Goal: Task Accomplishment & Management: Manage account settings

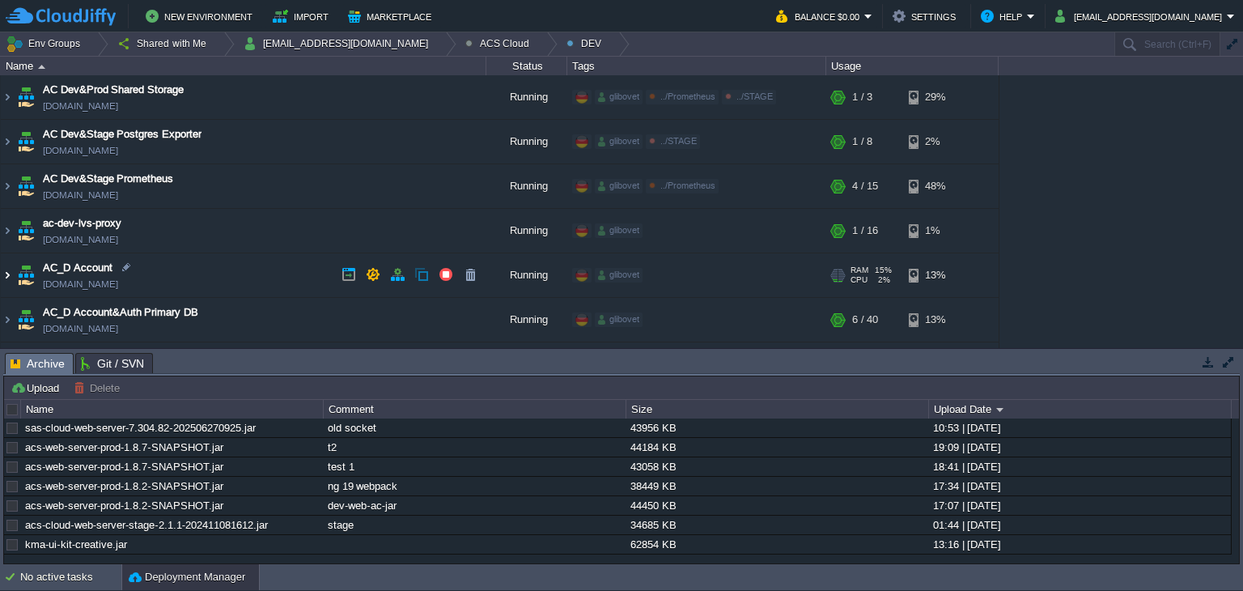
click at [6, 265] on img at bounding box center [7, 275] width 13 height 44
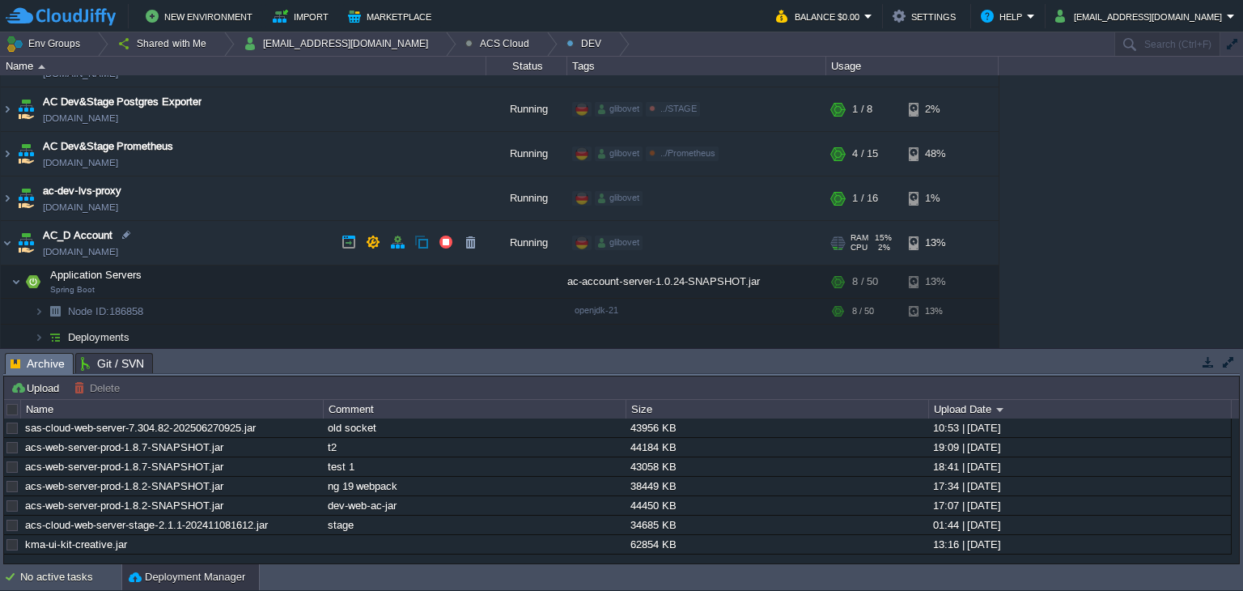
scroll to position [81, 0]
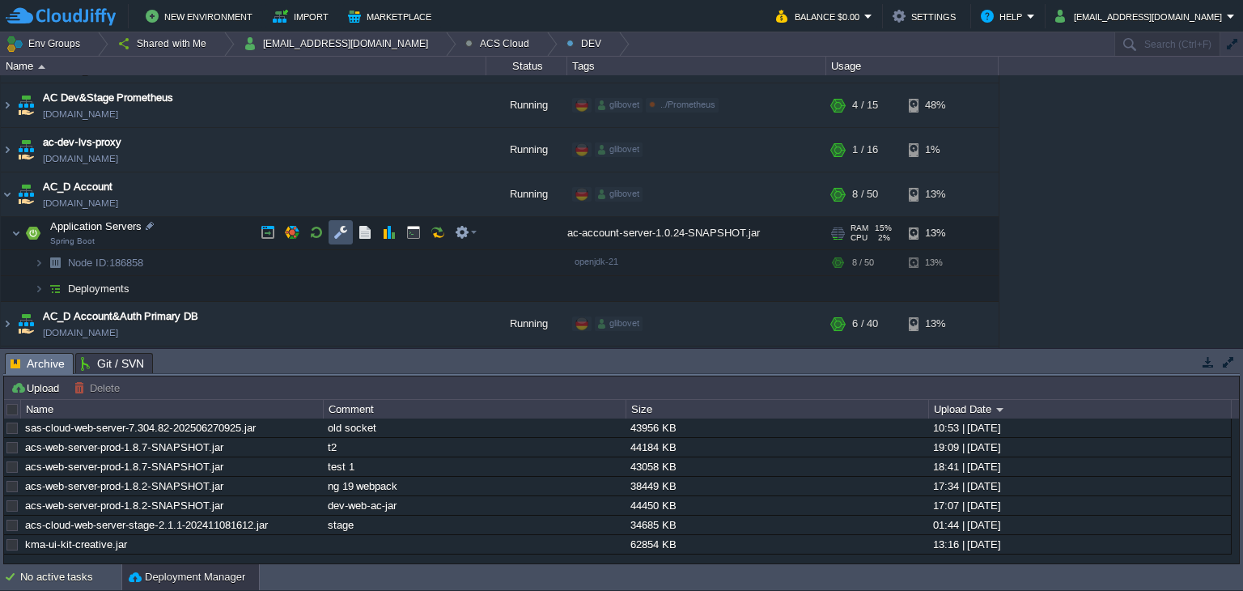
click at [343, 225] on button "button" at bounding box center [340, 232] width 15 height 15
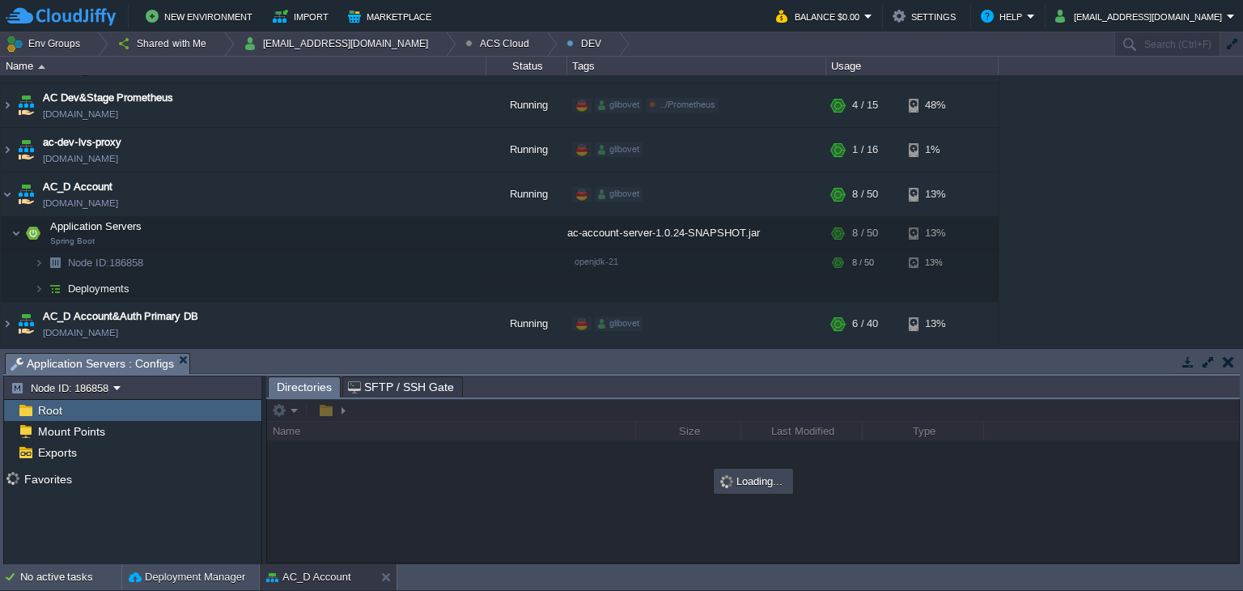
drag, startPoint x: 536, startPoint y: 354, endPoint x: 532, endPoint y: 370, distance: 16.5
click at [532, 370] on body "New Environment Import Marketplace Bonus $0.00 Upgrade Account Balance $0.00 Se…" at bounding box center [621, 295] width 1243 height 591
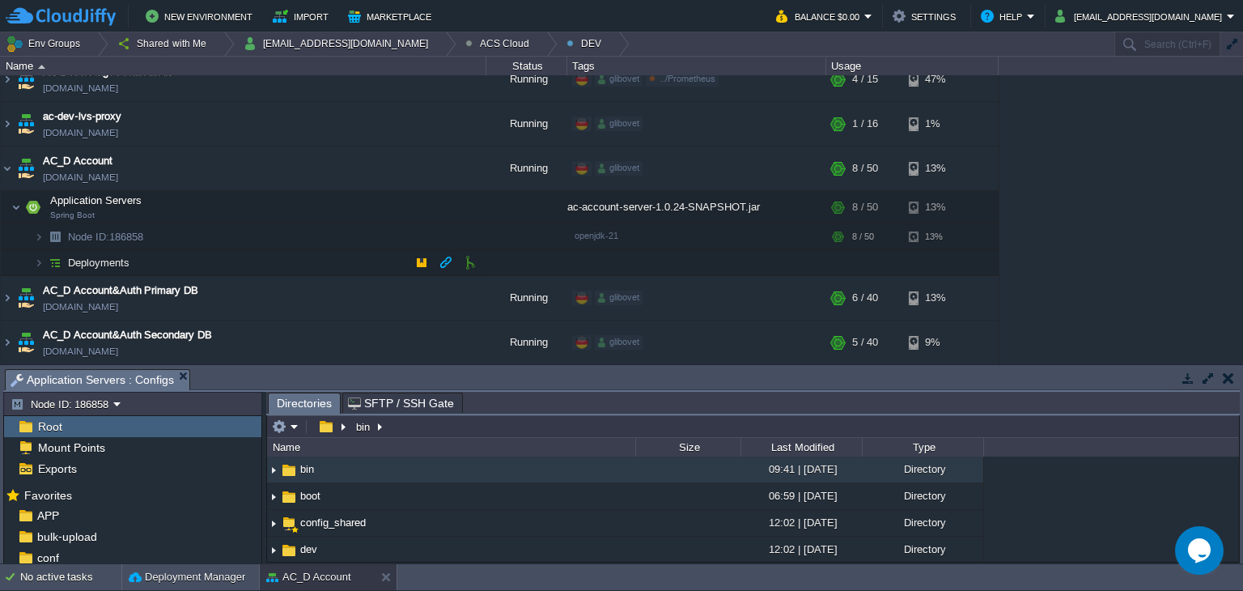
scroll to position [162, 0]
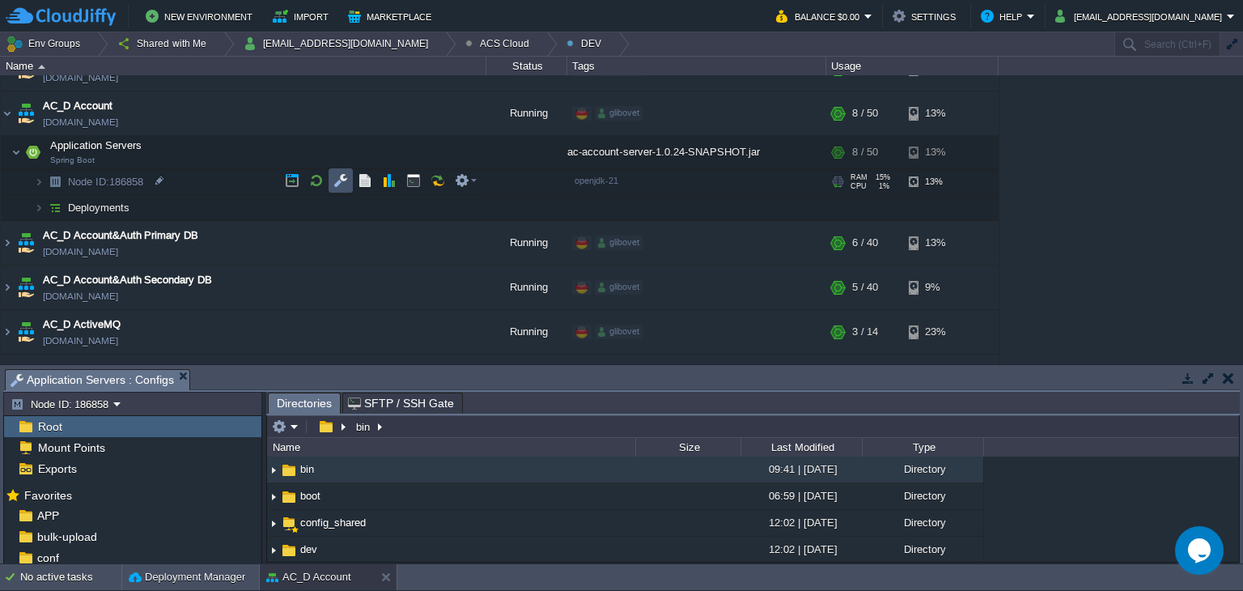
click at [342, 180] on button "button" at bounding box center [340, 180] width 15 height 15
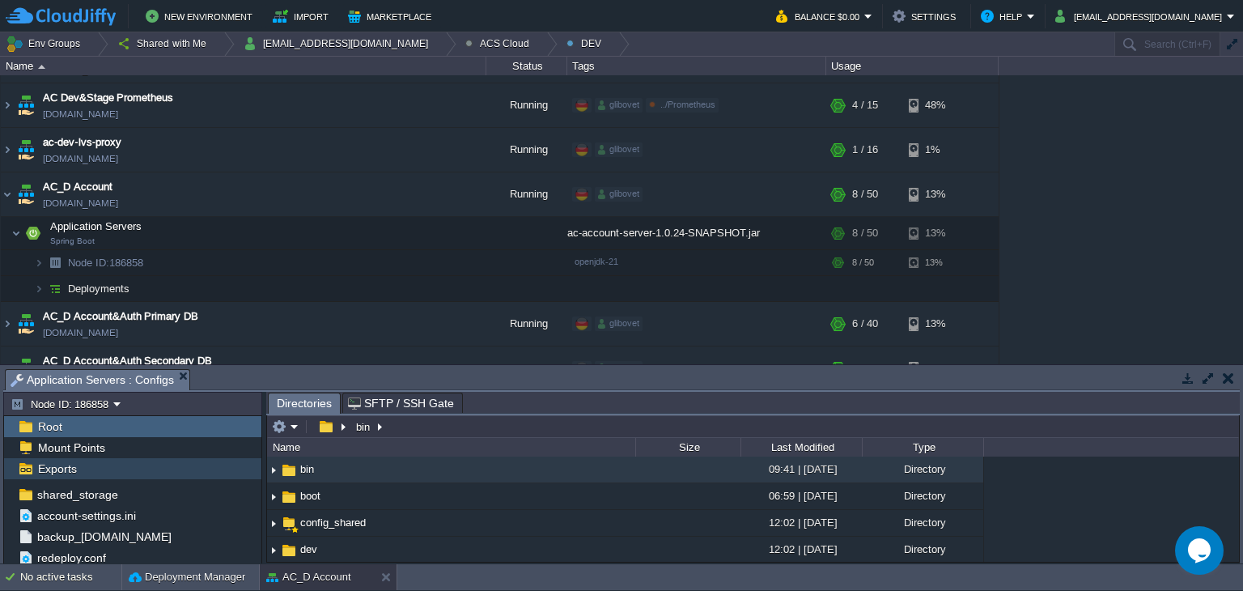
scroll to position [253, 0]
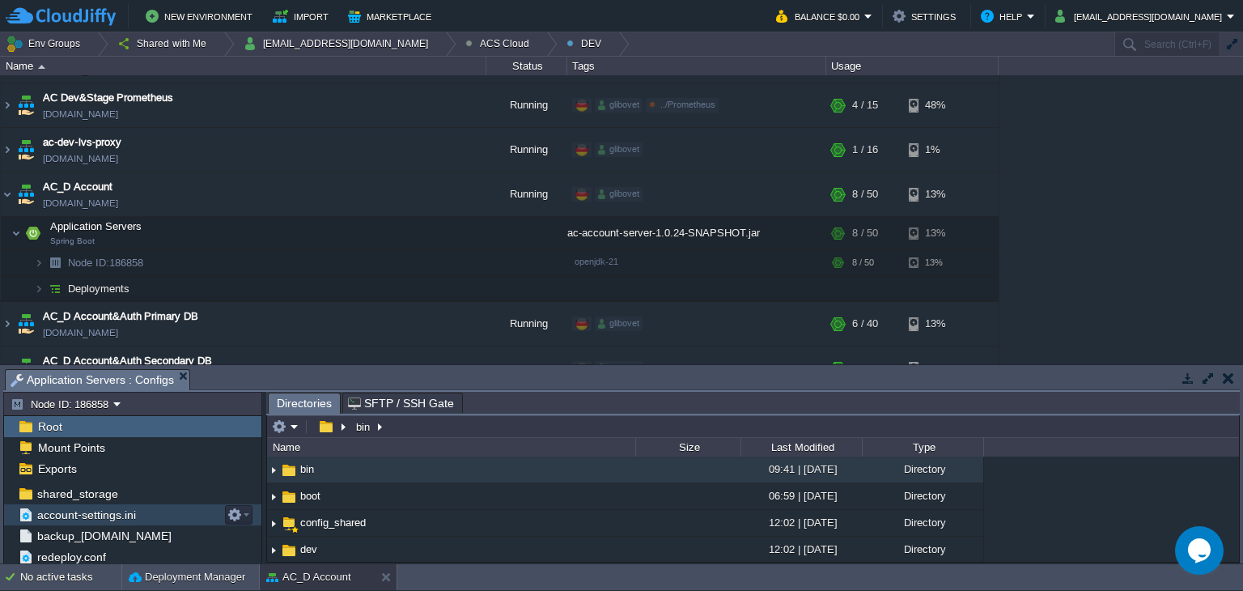
click at [91, 507] on span "account-settings.ini" at bounding box center [86, 514] width 104 height 15
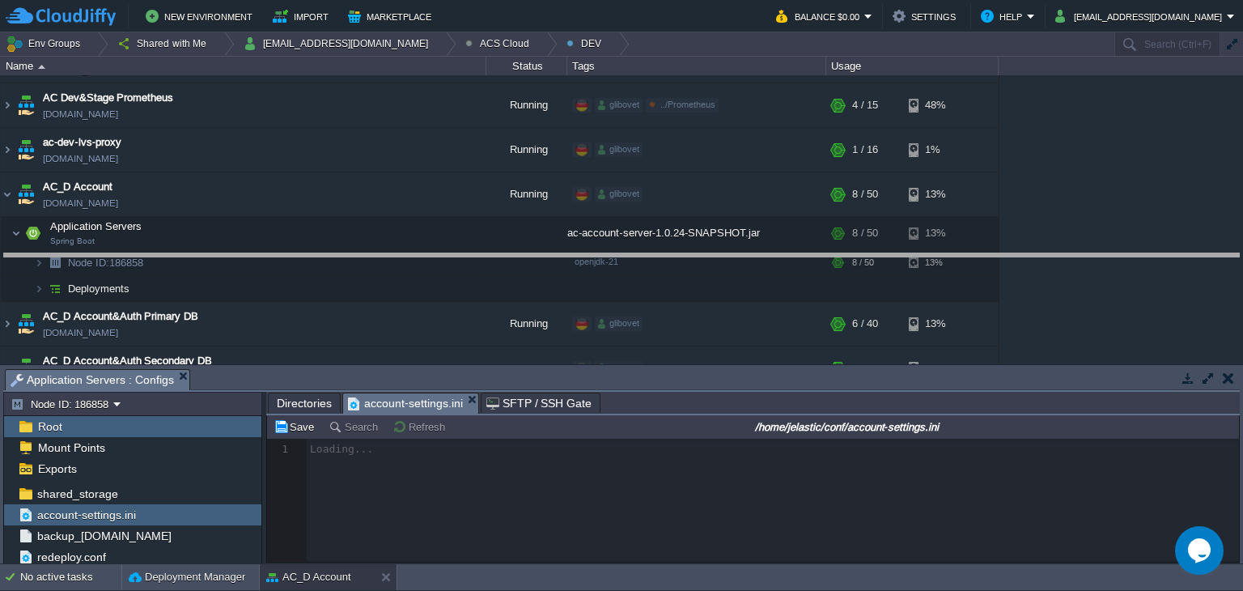
drag, startPoint x: 808, startPoint y: 367, endPoint x: 815, endPoint y: 256, distance: 110.2
click at [815, 256] on body "New Environment Import Marketplace Bonus $0.00 Upgrade Account Balance $0.00 Se…" at bounding box center [621, 295] width 1243 height 591
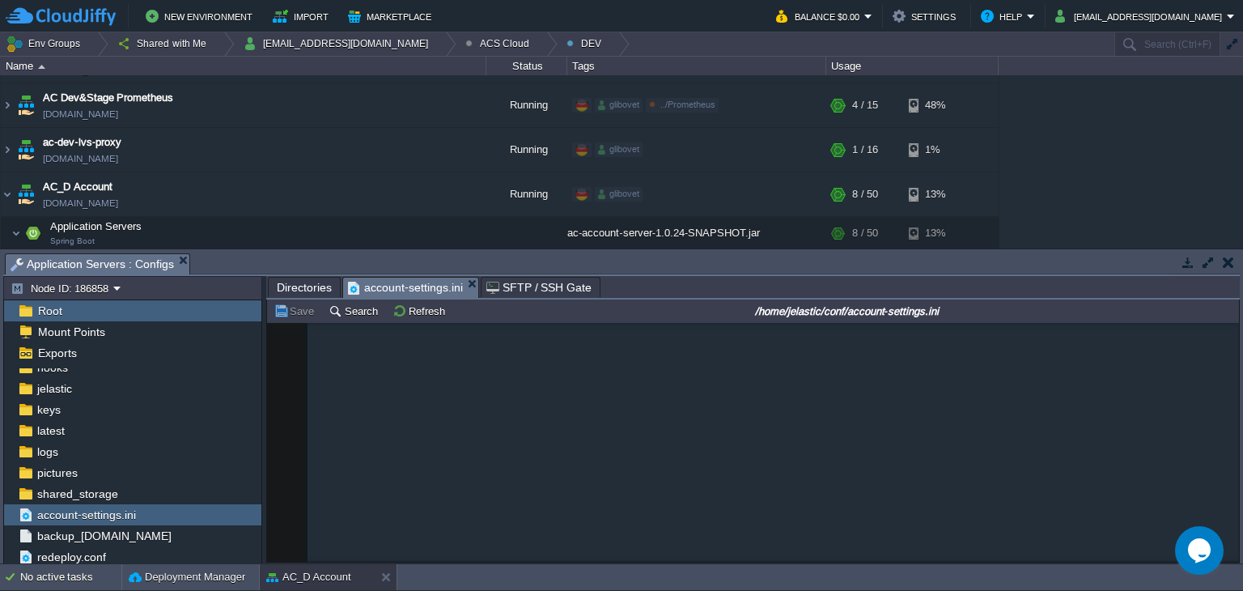
scroll to position [566, 0]
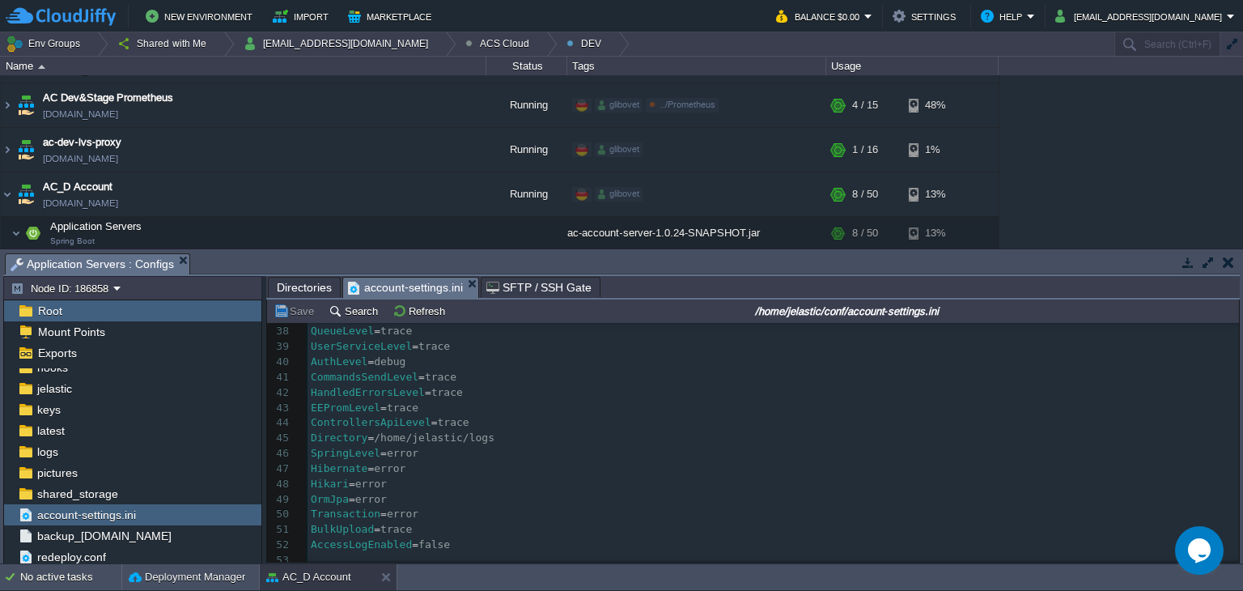
click at [590, 478] on pre "Hikari = error" at bounding box center [772, 484] width 931 height 15
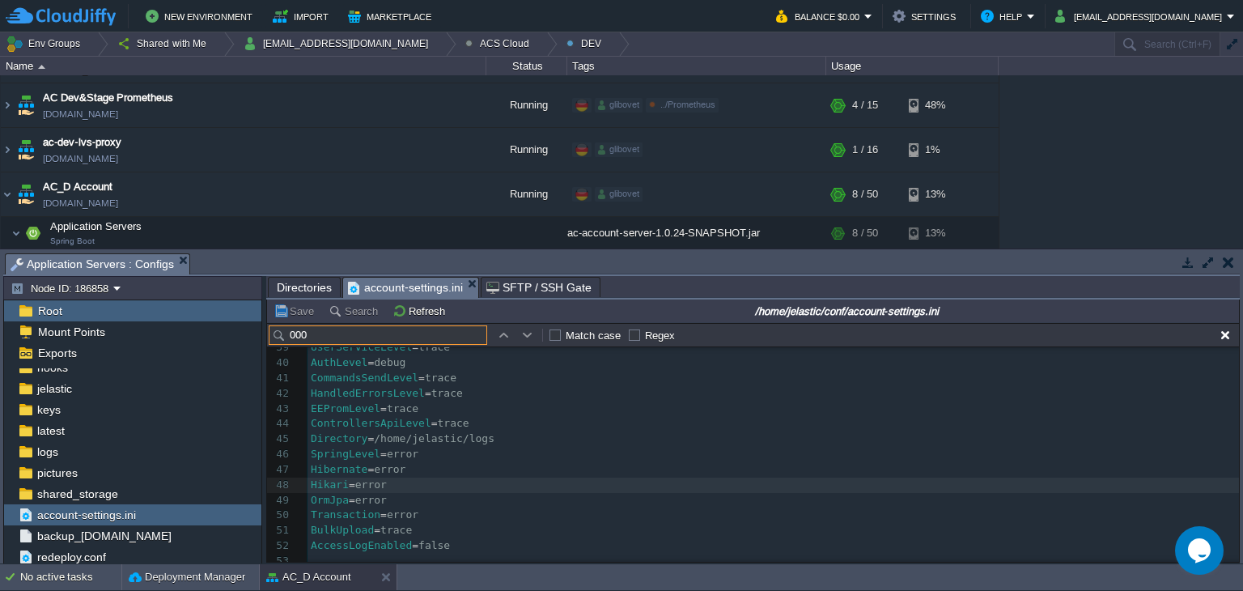
scroll to position [170, 0]
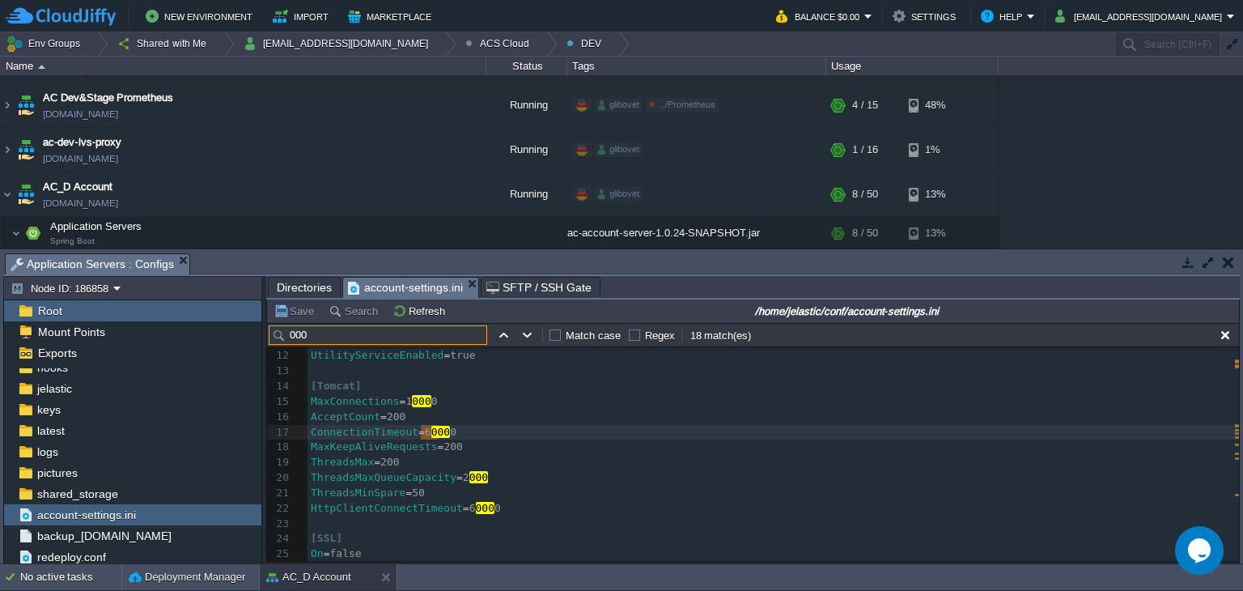
type input "000"
click at [519, 331] on td at bounding box center [527, 334] width 19 height 19
type textarea "000"
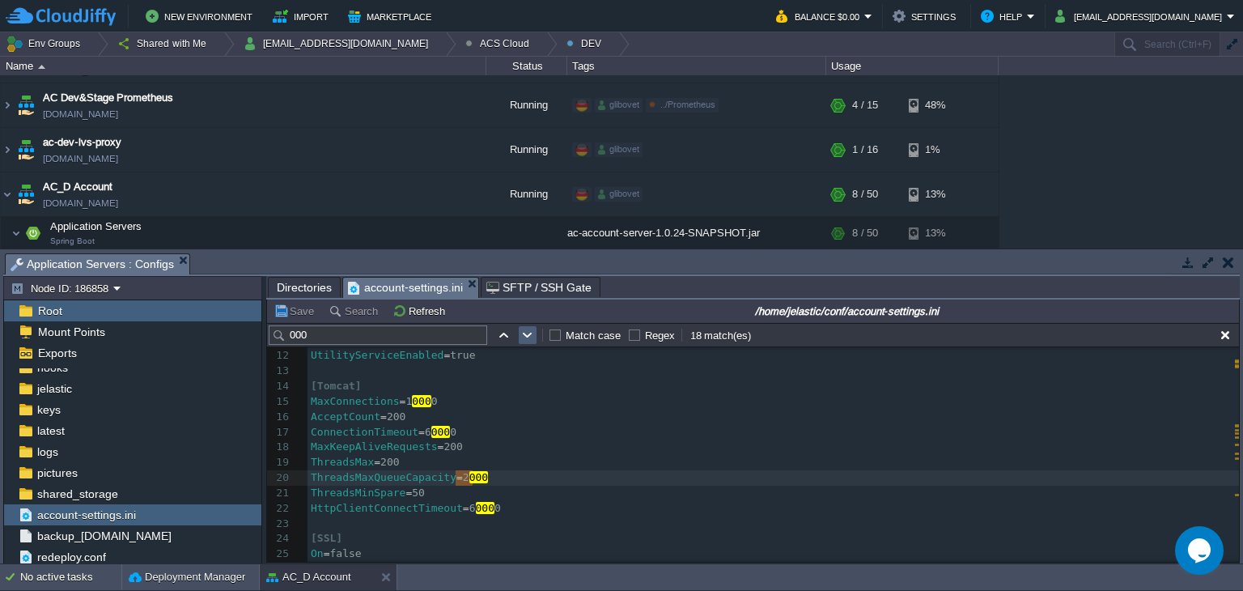
click at [519, 331] on td at bounding box center [527, 334] width 19 height 19
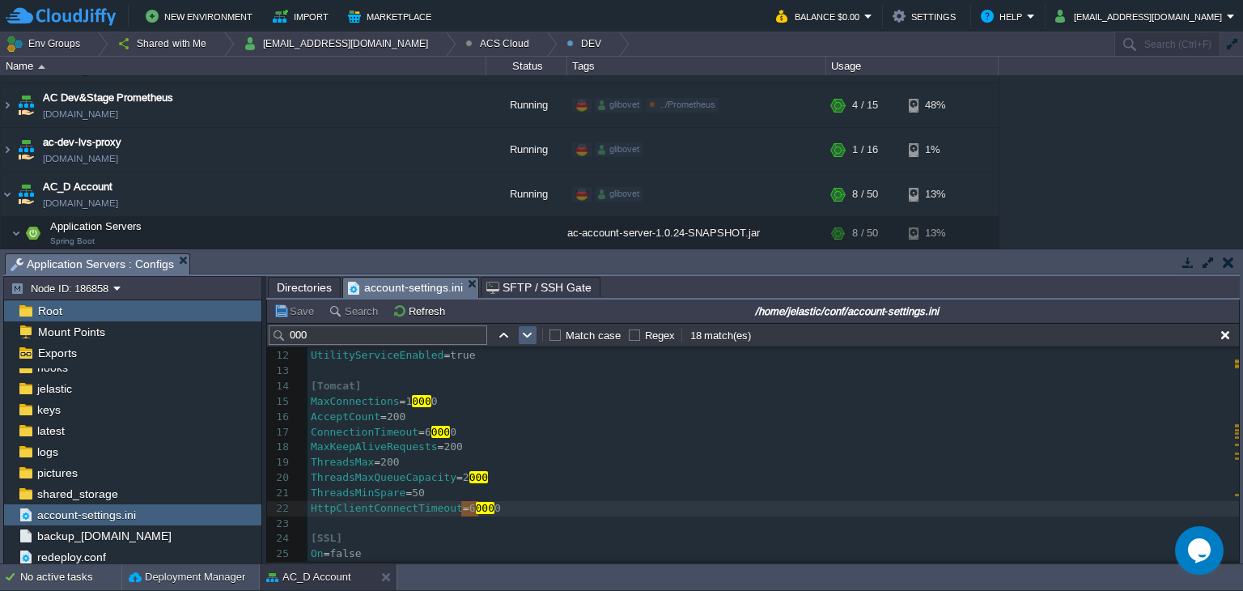
click at [519, 331] on td at bounding box center [527, 334] width 19 height 19
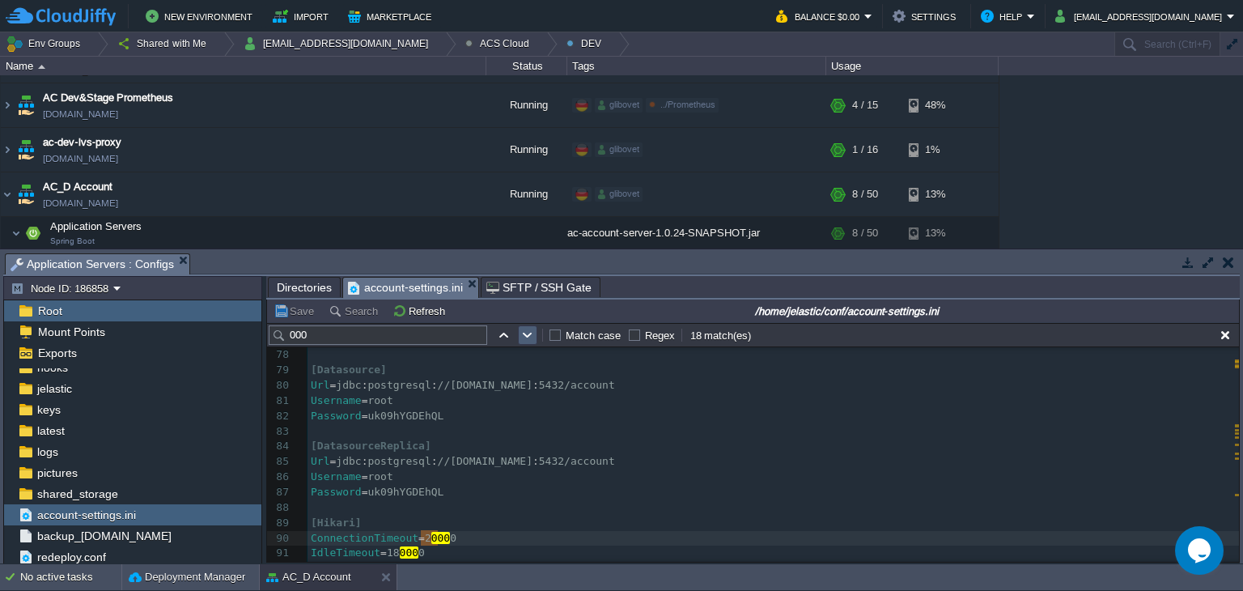
click at [519, 331] on td at bounding box center [527, 334] width 19 height 19
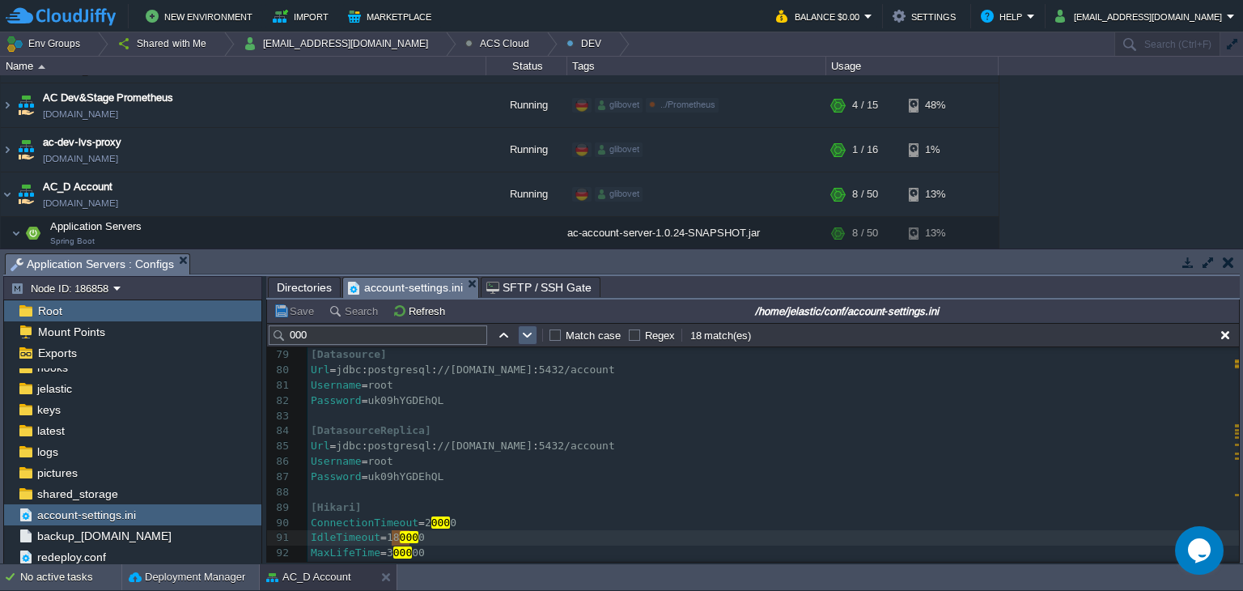
click at [519, 331] on td at bounding box center [527, 334] width 19 height 19
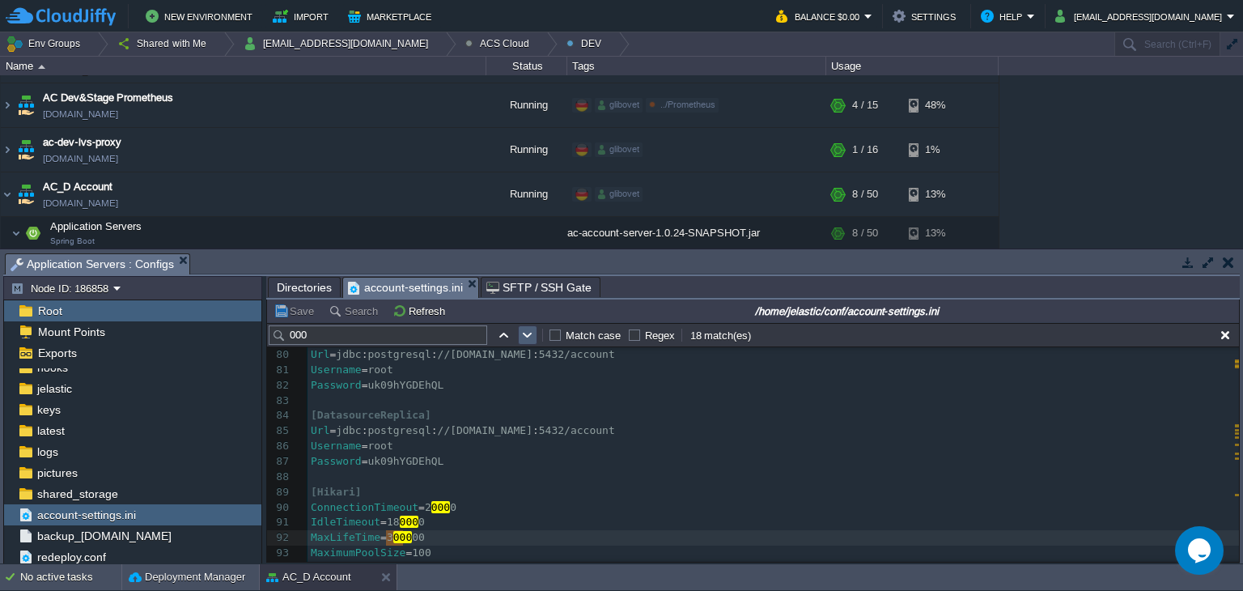
click at [519, 331] on td at bounding box center [527, 334] width 19 height 19
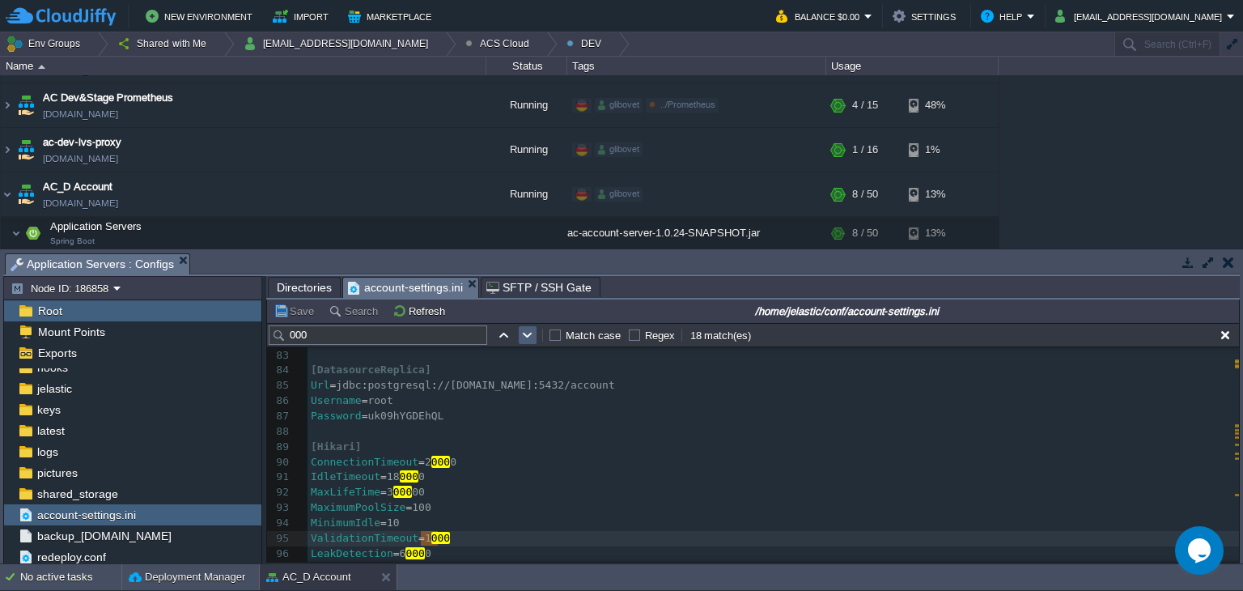
click at [519, 331] on td at bounding box center [527, 334] width 19 height 19
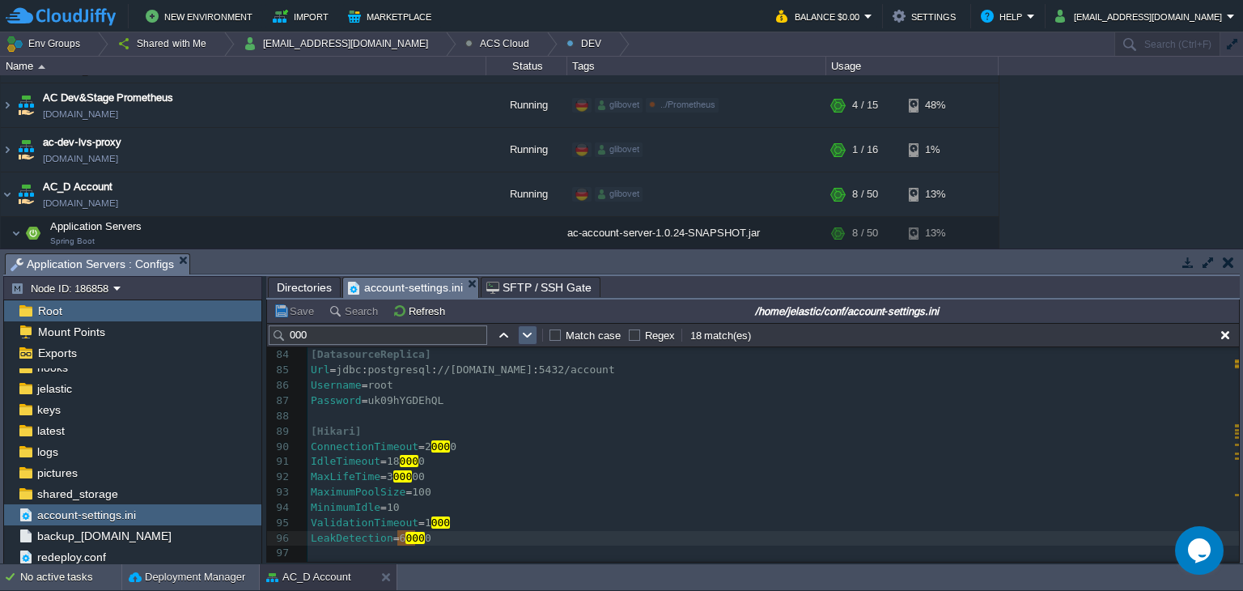
click at [519, 331] on td at bounding box center [527, 334] width 19 height 19
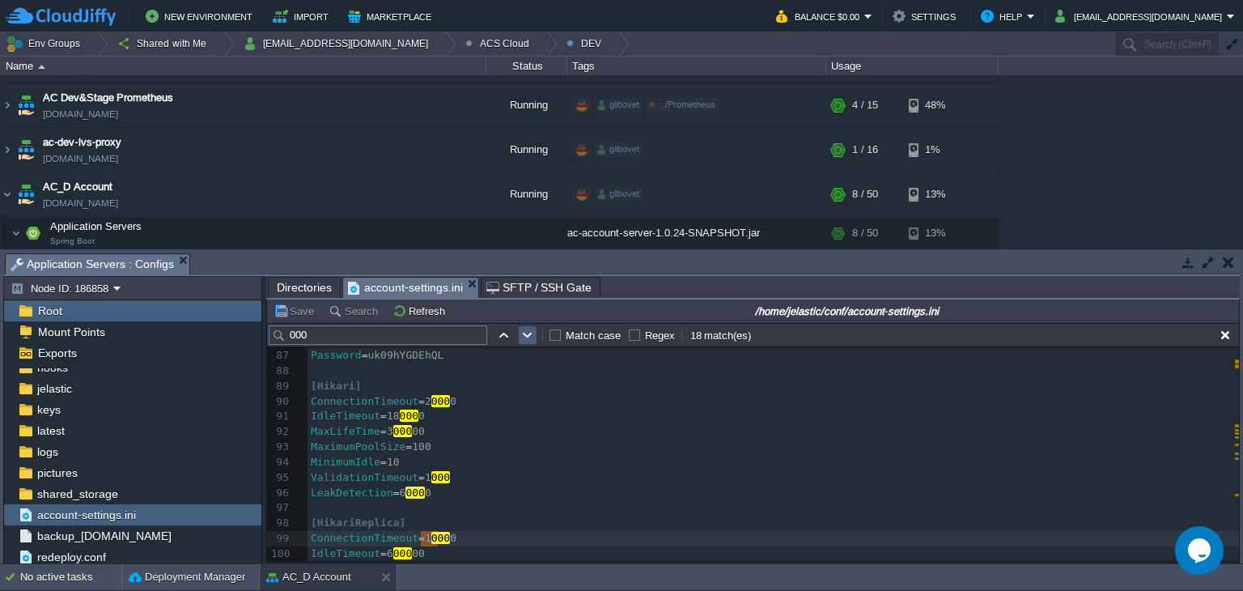
click at [519, 331] on td at bounding box center [527, 334] width 19 height 19
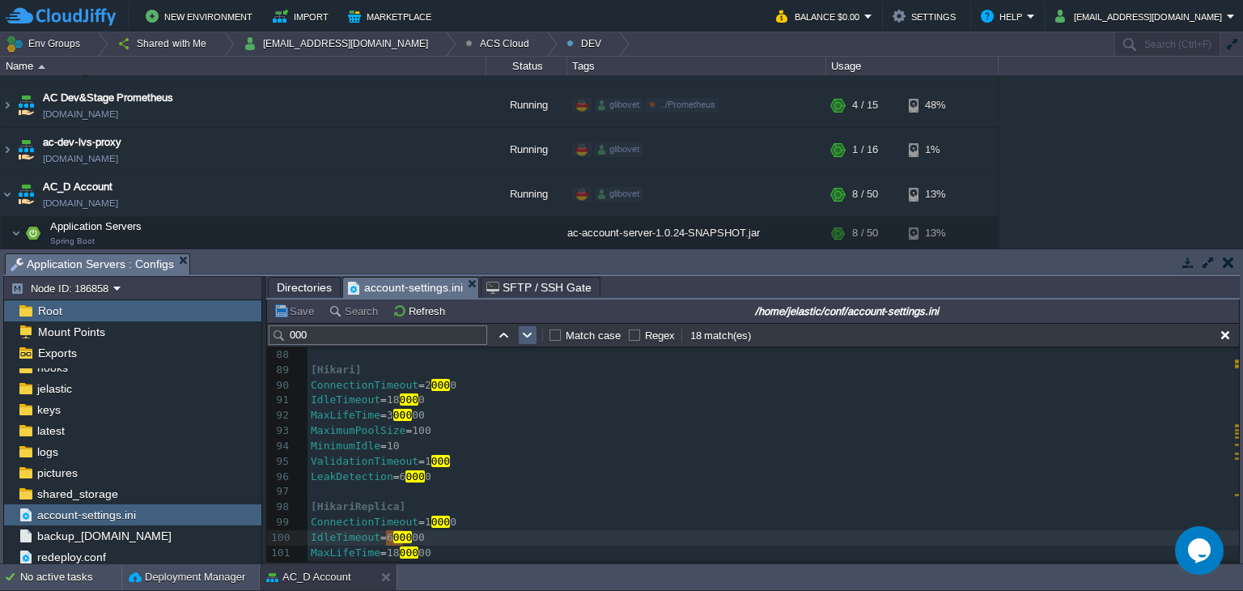
click at [519, 331] on td at bounding box center [527, 334] width 19 height 19
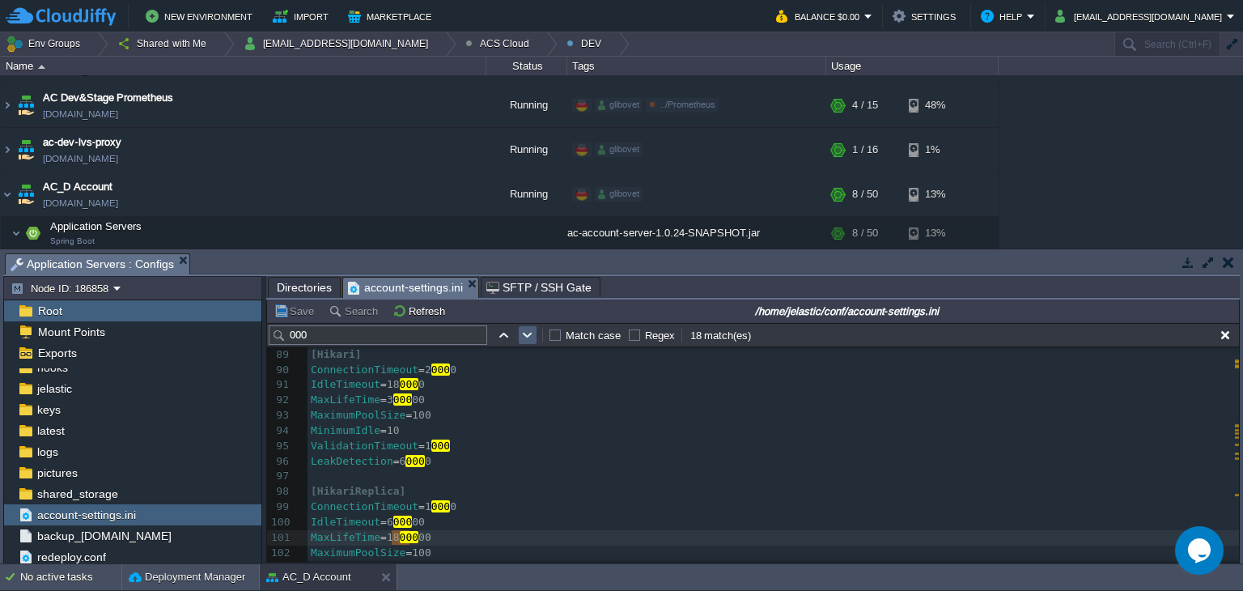
click at [519, 331] on td at bounding box center [527, 334] width 19 height 19
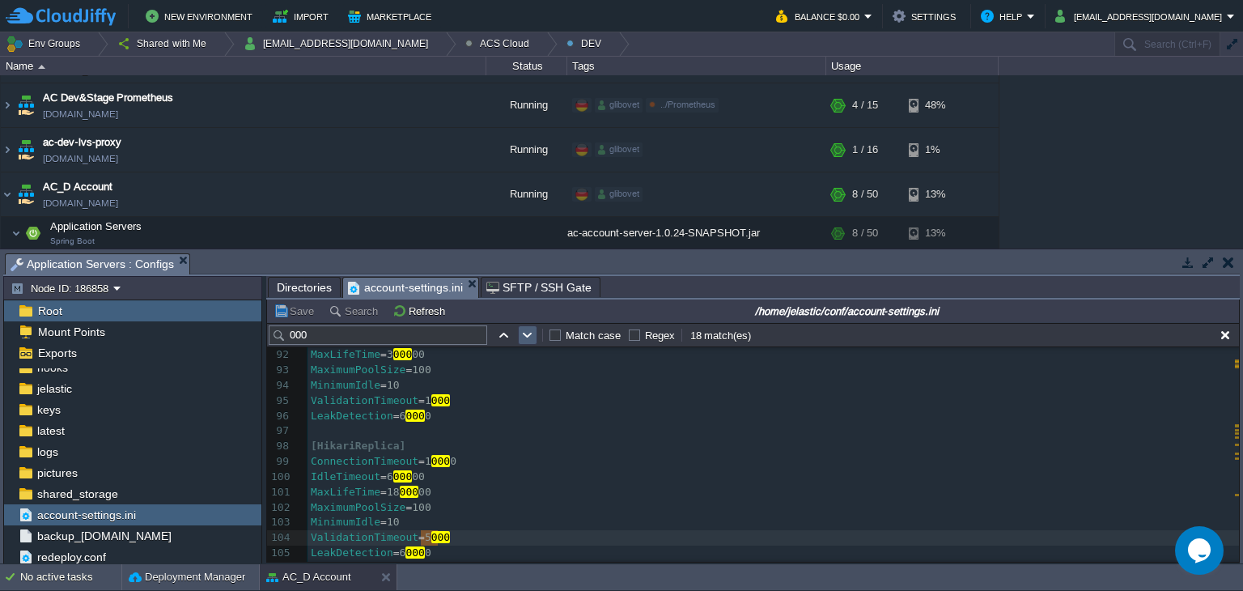
click at [519, 331] on td at bounding box center [527, 334] width 19 height 19
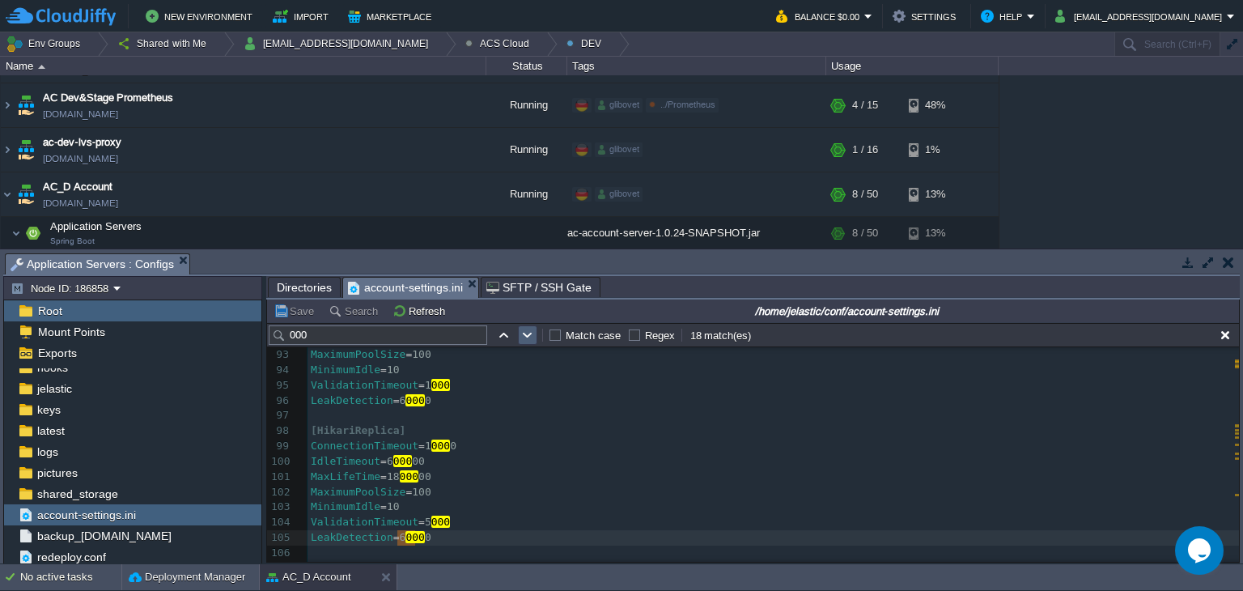
click at [519, 331] on td at bounding box center [527, 334] width 19 height 19
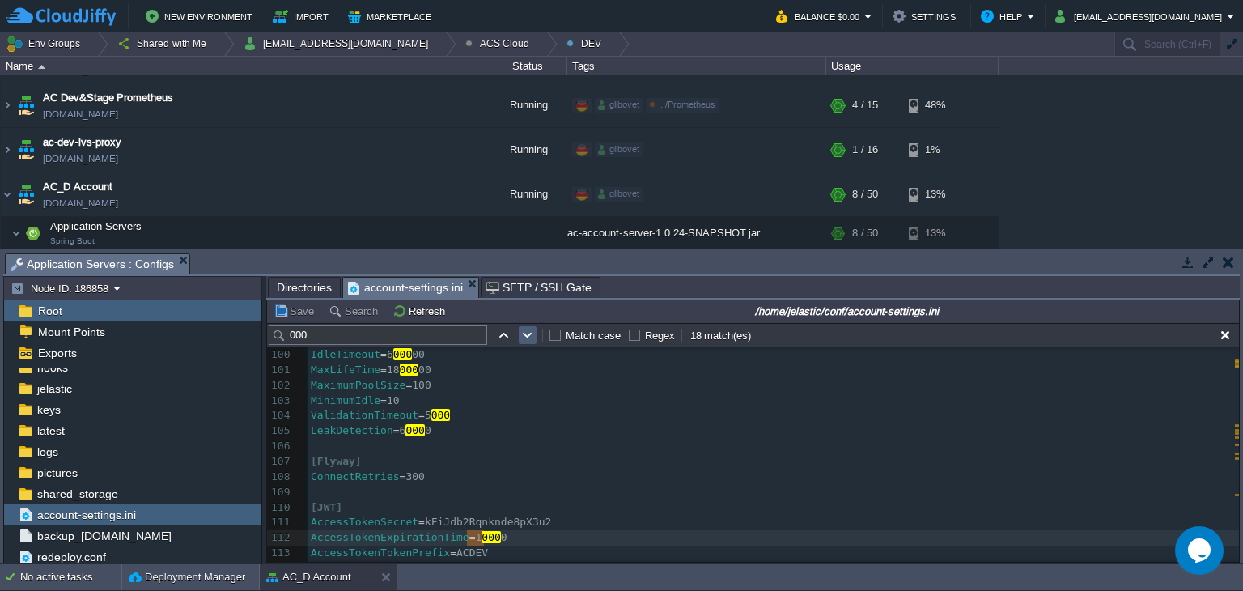
click at [519, 331] on td at bounding box center [527, 334] width 19 height 19
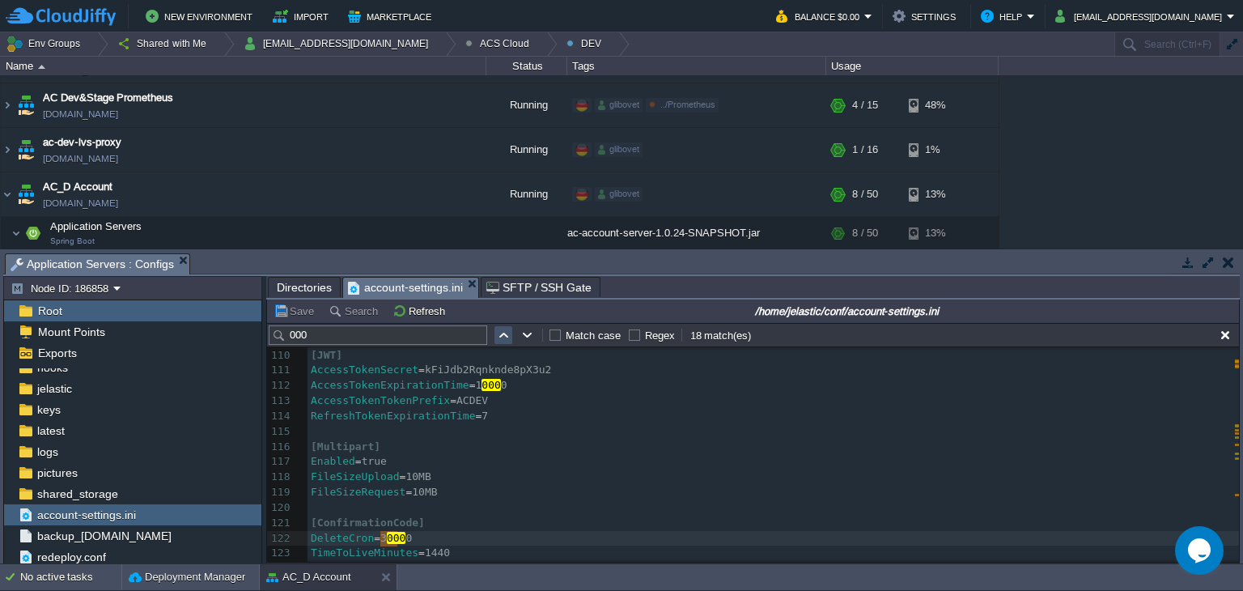
click at [509, 328] on button "button" at bounding box center [503, 335] width 15 height 15
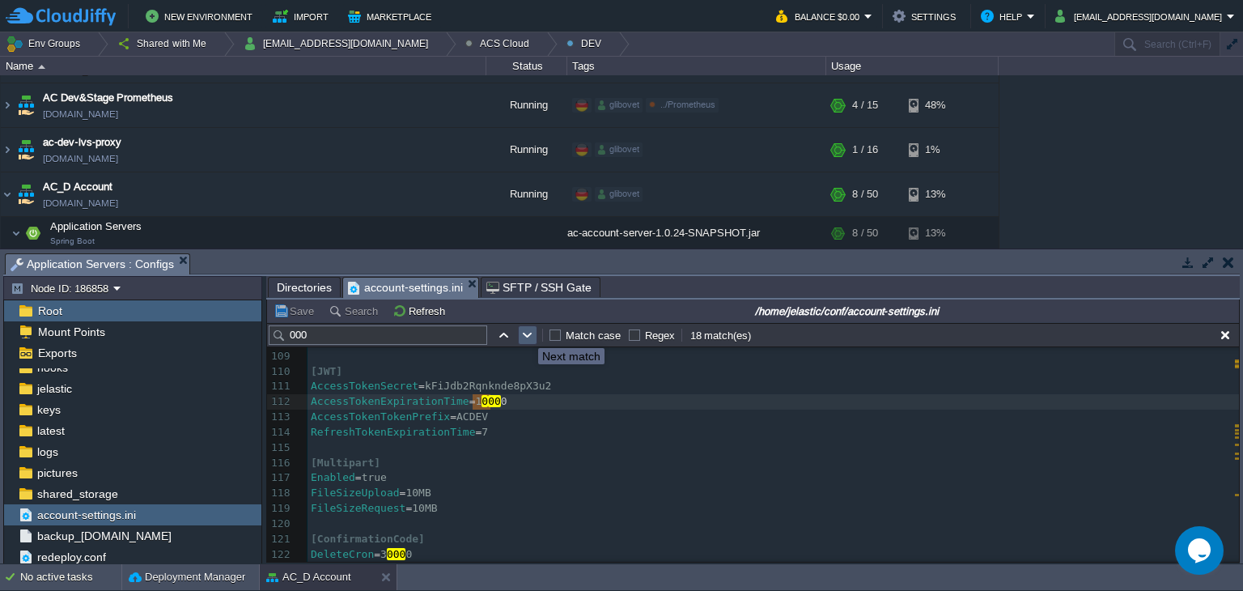
click at [526, 333] on button "button" at bounding box center [527, 335] width 15 height 15
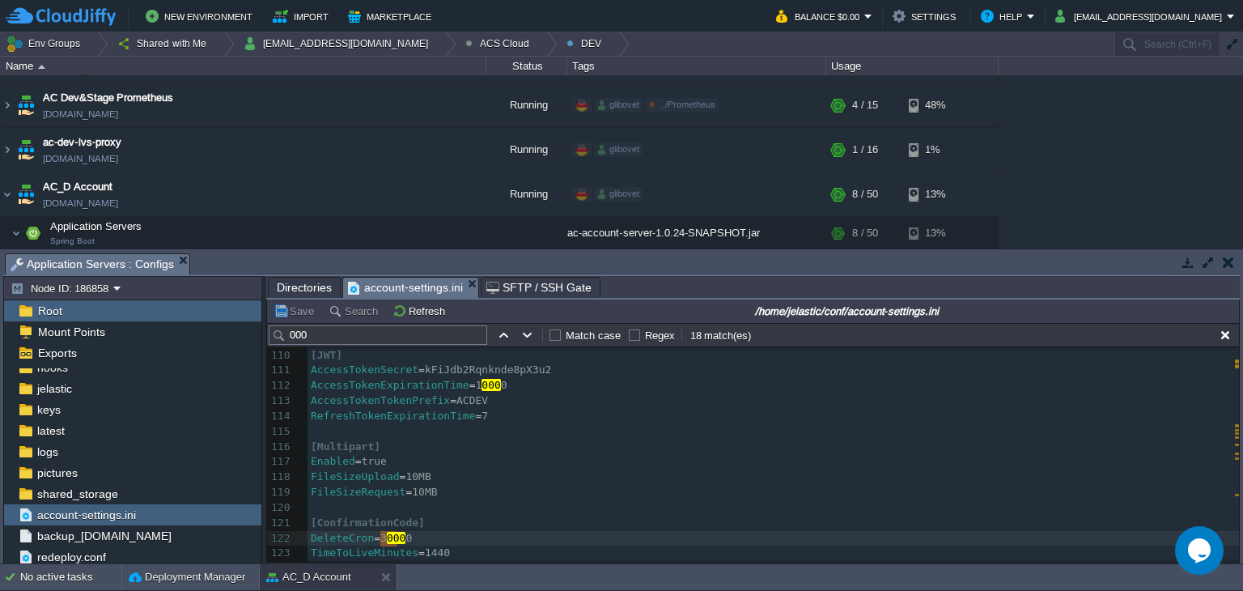
click at [476, 387] on span "1" at bounding box center [479, 385] width 6 height 12
click at [457, 379] on div "x 87 Password = [SECURITY_DATA] 88 ​ 89 [Hikari] 90 ConnectionTimeout = 2 000 0…" at bounding box center [772, 355] width 931 height 717
click at [469, 383] on div "x 87 Password = [SECURITY_DATA] 88 ​ 89 [Hikari] 90 ConnectionTimeout = 2 000 0…" at bounding box center [772, 355] width 931 height 717
type textarea "36"
drag, startPoint x: 514, startPoint y: 388, endPoint x: 460, endPoint y: 384, distance: 53.6
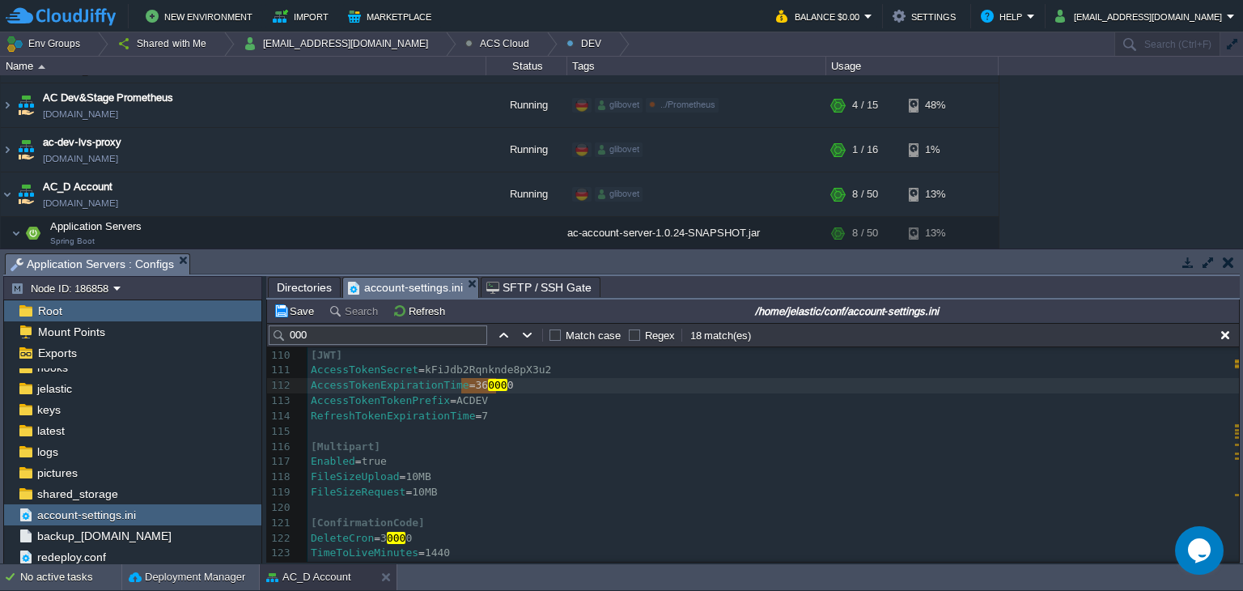
type textarea "360000"
type textarea "0"
click at [294, 307] on button "Save" at bounding box center [295, 310] width 45 height 15
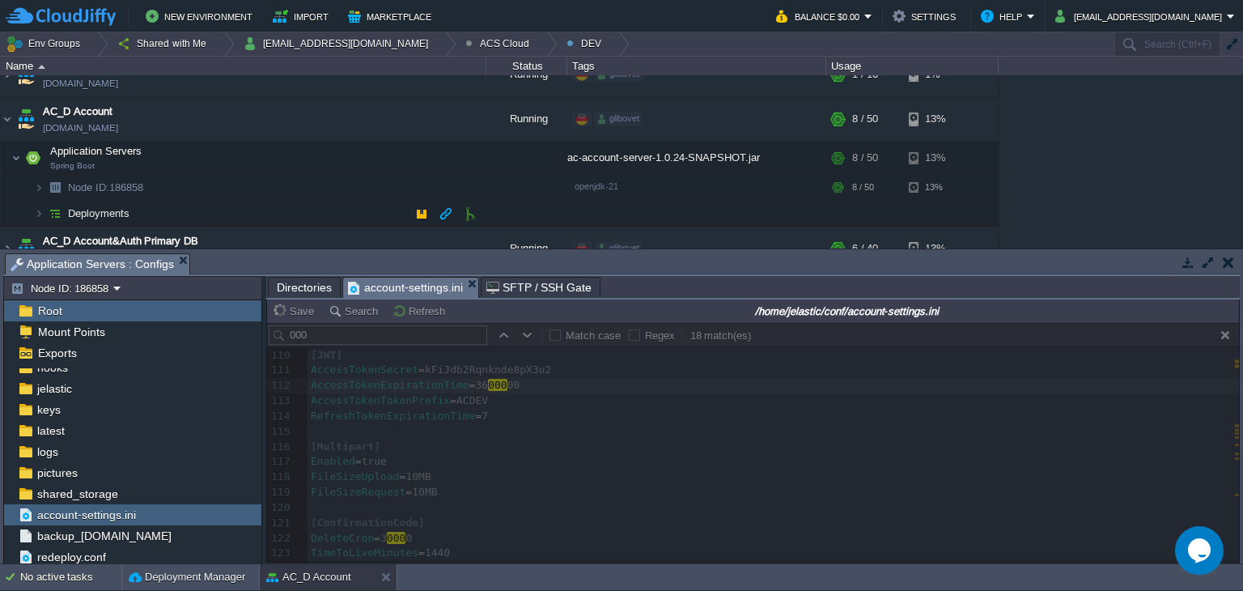
scroll to position [162, 0]
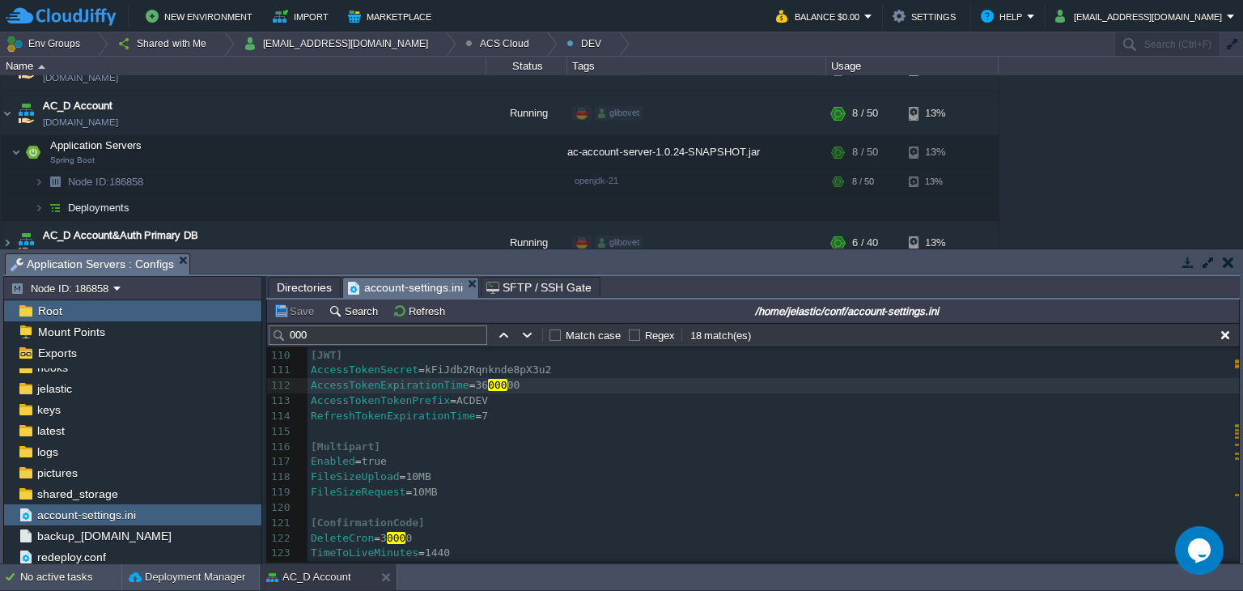
click at [1085, 137] on div "AC Dev&Prod Shared Storage [DOMAIN_NAME] Running glibovet ../Prometheus ../STAG…" at bounding box center [621, 161] width 1243 height 173
click at [320, 153] on button "button" at bounding box center [316, 151] width 15 height 15
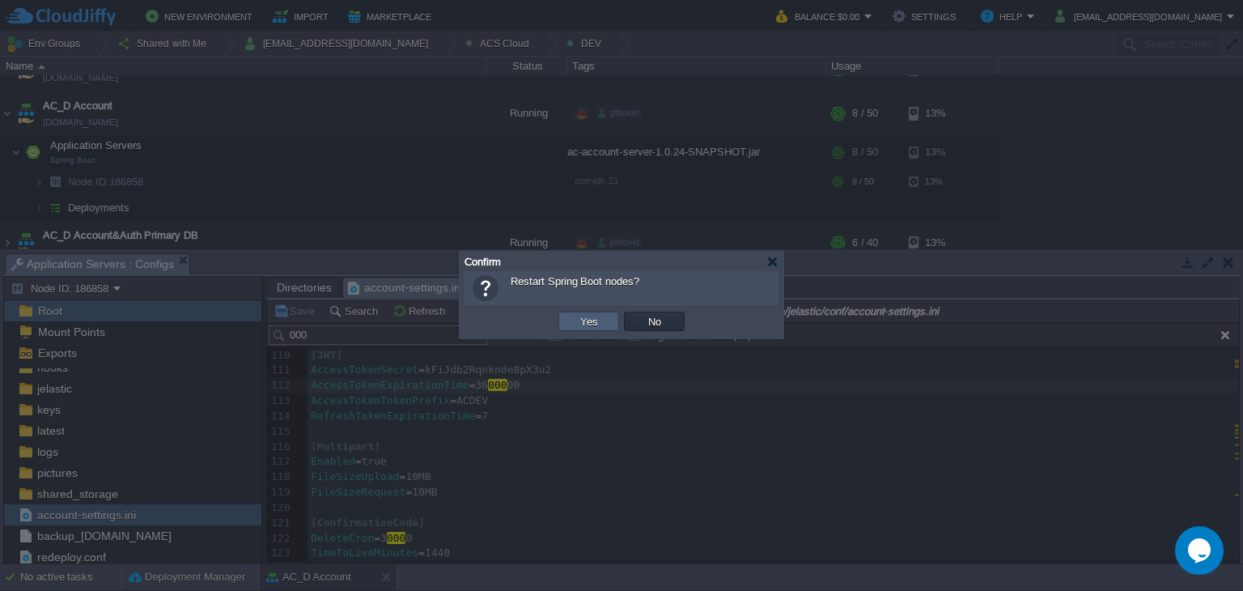
click at [609, 312] on td "Yes" at bounding box center [588, 321] width 61 height 19
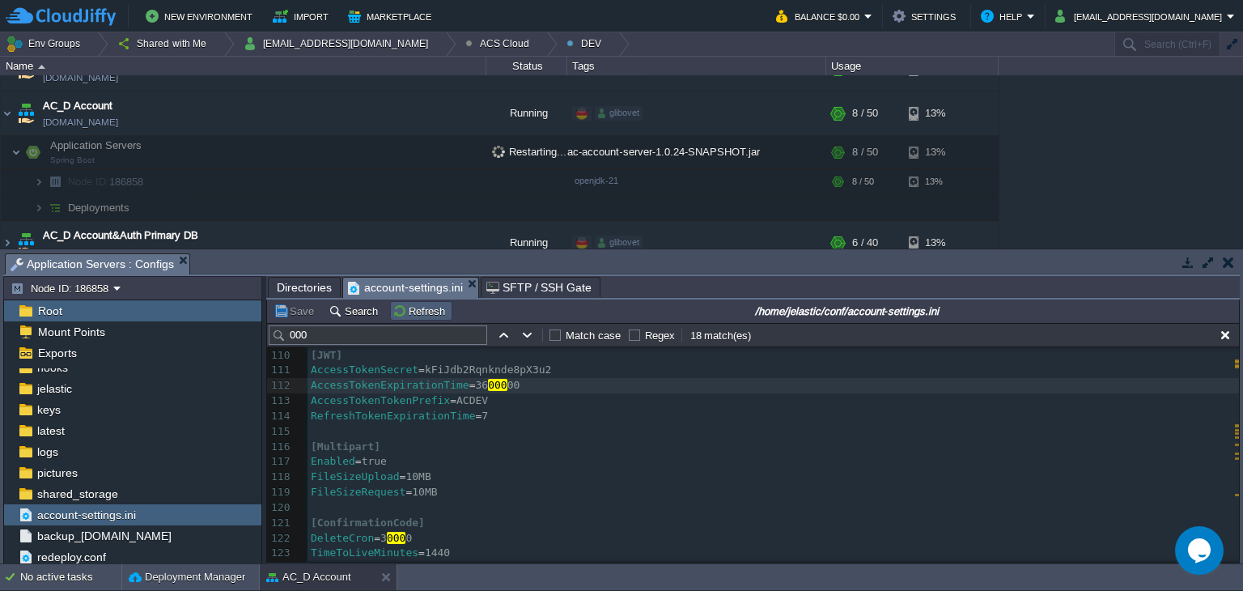
click at [398, 308] on button "Refresh" at bounding box center [420, 310] width 57 height 15
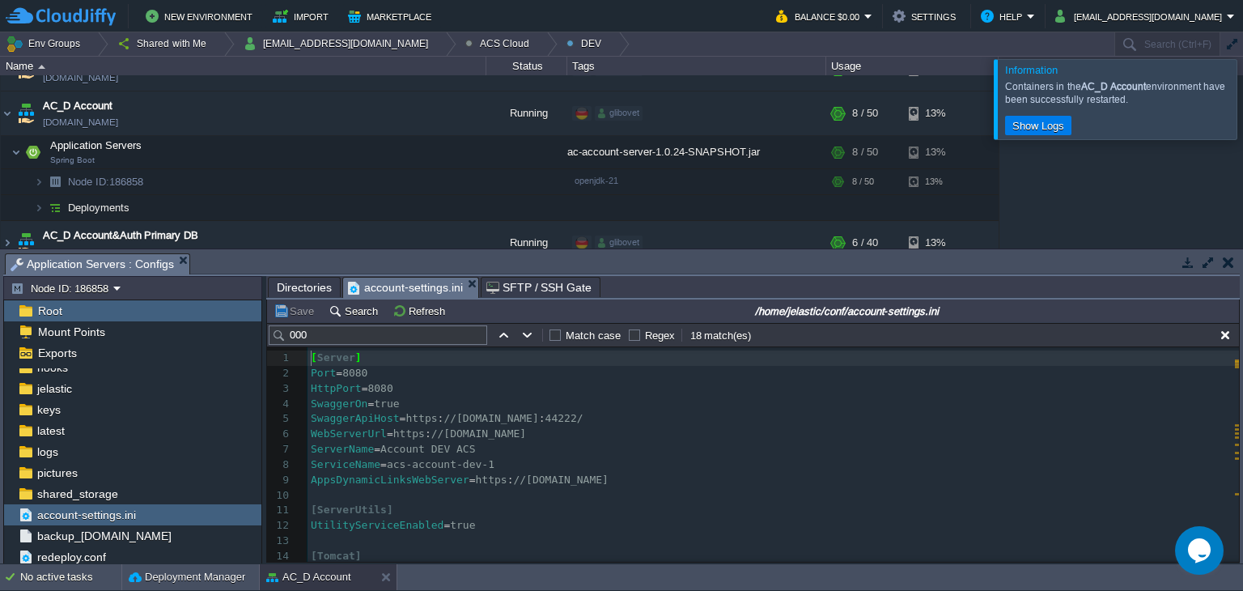
scroll to position [5, 0]
click at [415, 337] on input "000" at bounding box center [378, 334] width 218 height 19
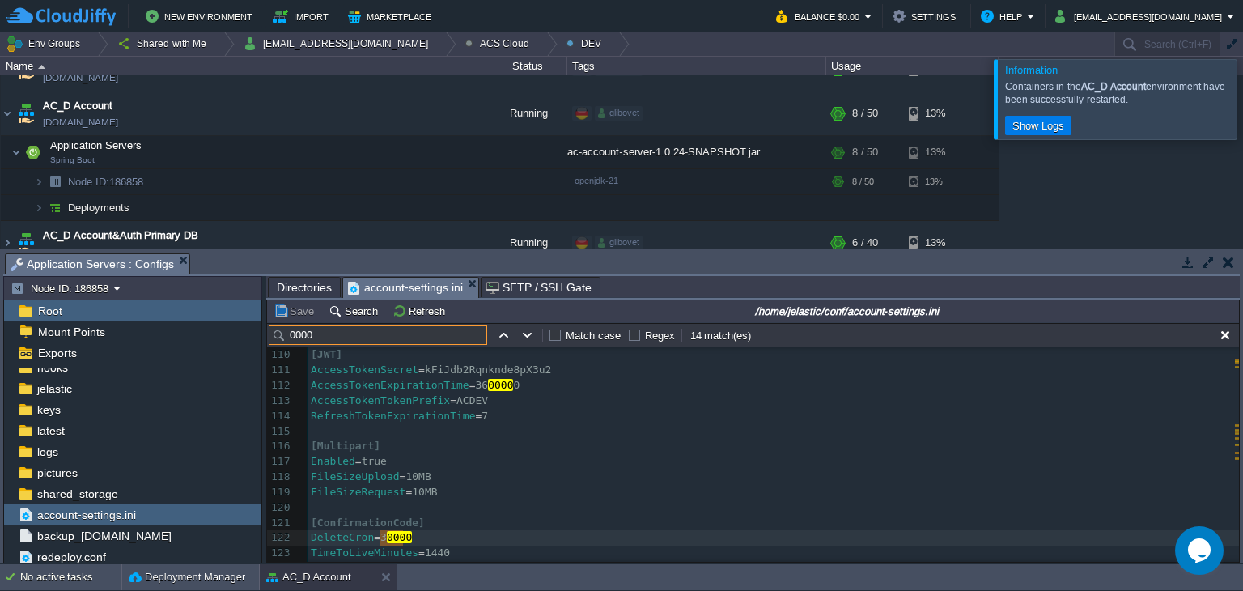
type input "0000"
click at [528, 331] on button "button" at bounding box center [527, 335] width 15 height 15
type textarea "0000"
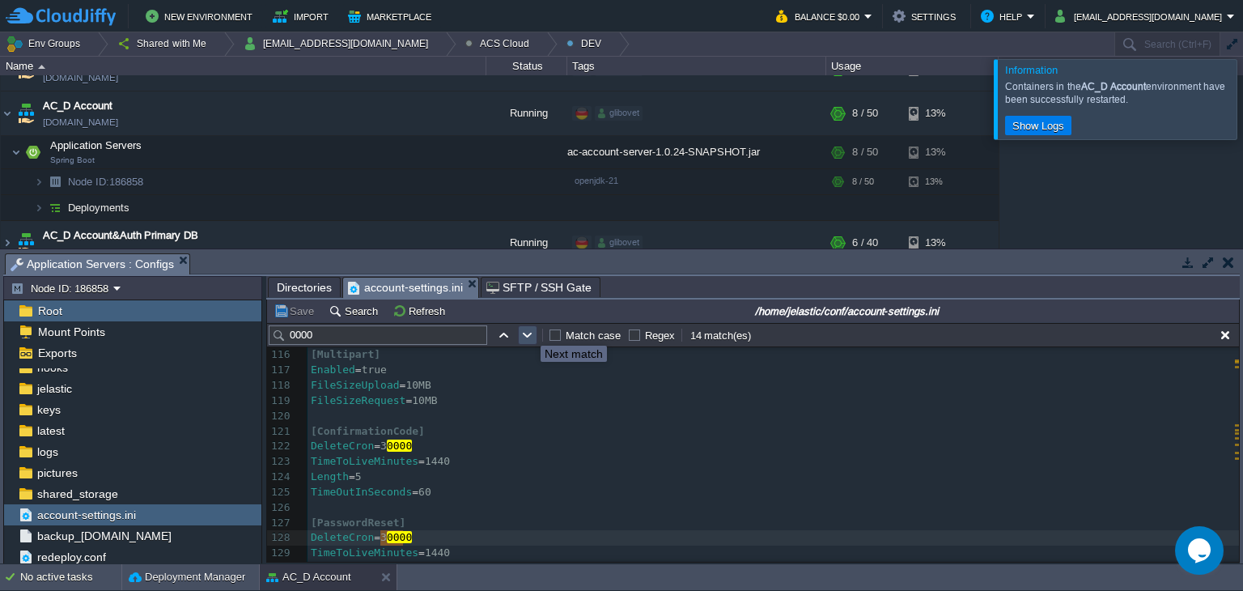
click at [528, 331] on button "button" at bounding box center [527, 335] width 15 height 15
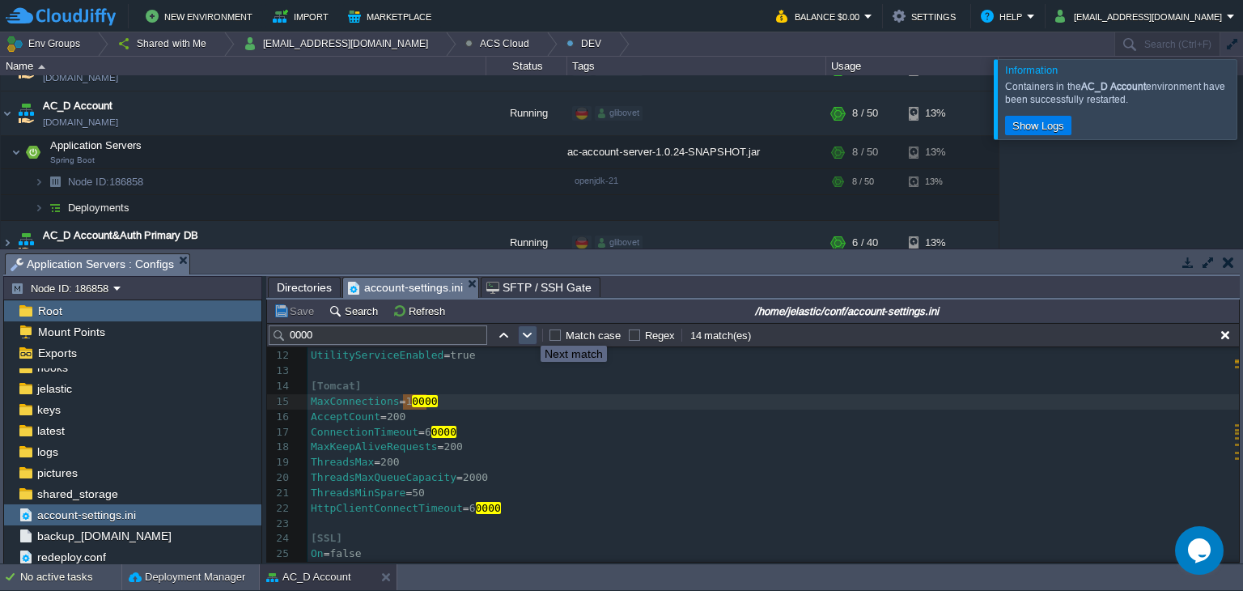
click at [528, 331] on button "button" at bounding box center [527, 335] width 15 height 15
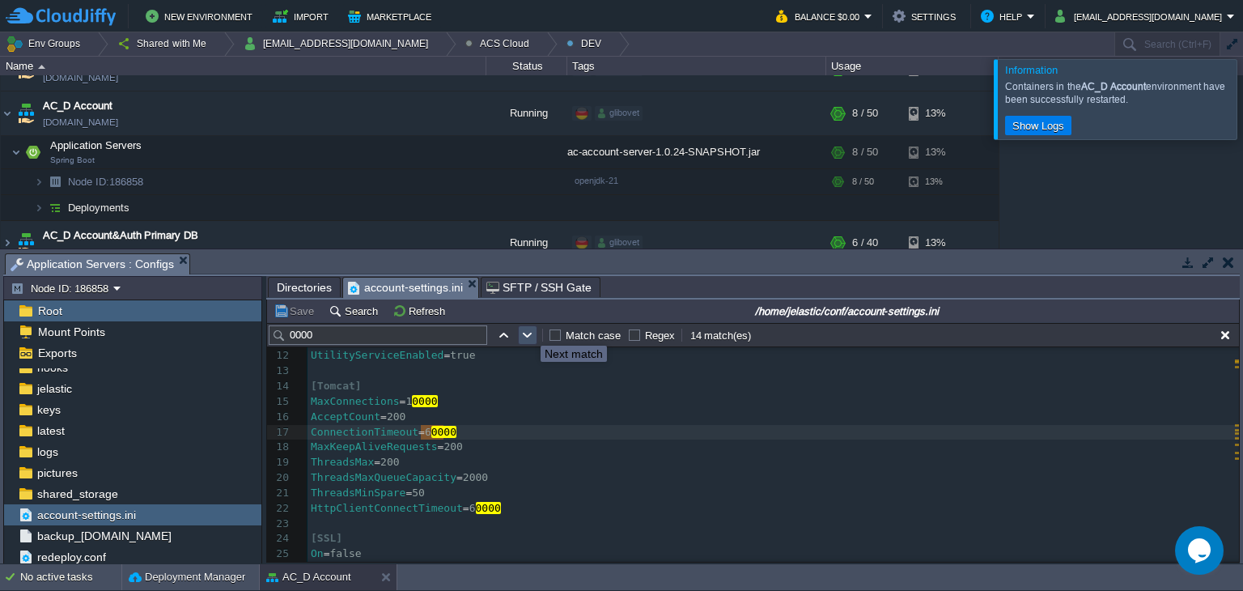
click at [528, 331] on button "button" at bounding box center [527, 335] width 15 height 15
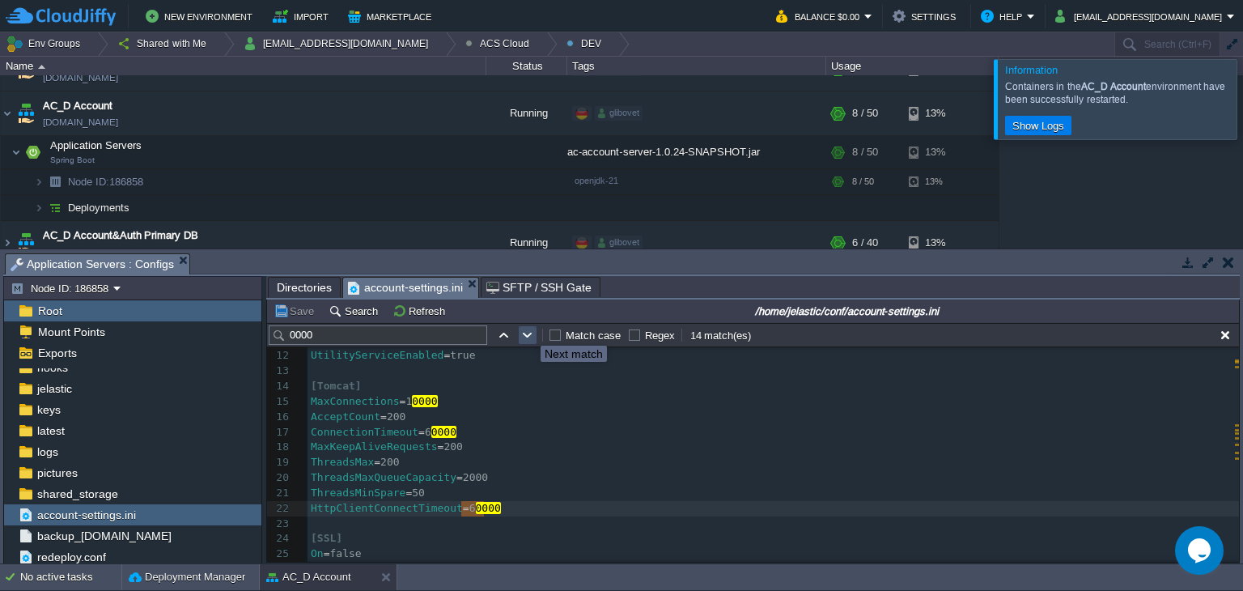
click at [528, 331] on button "button" at bounding box center [527, 335] width 15 height 15
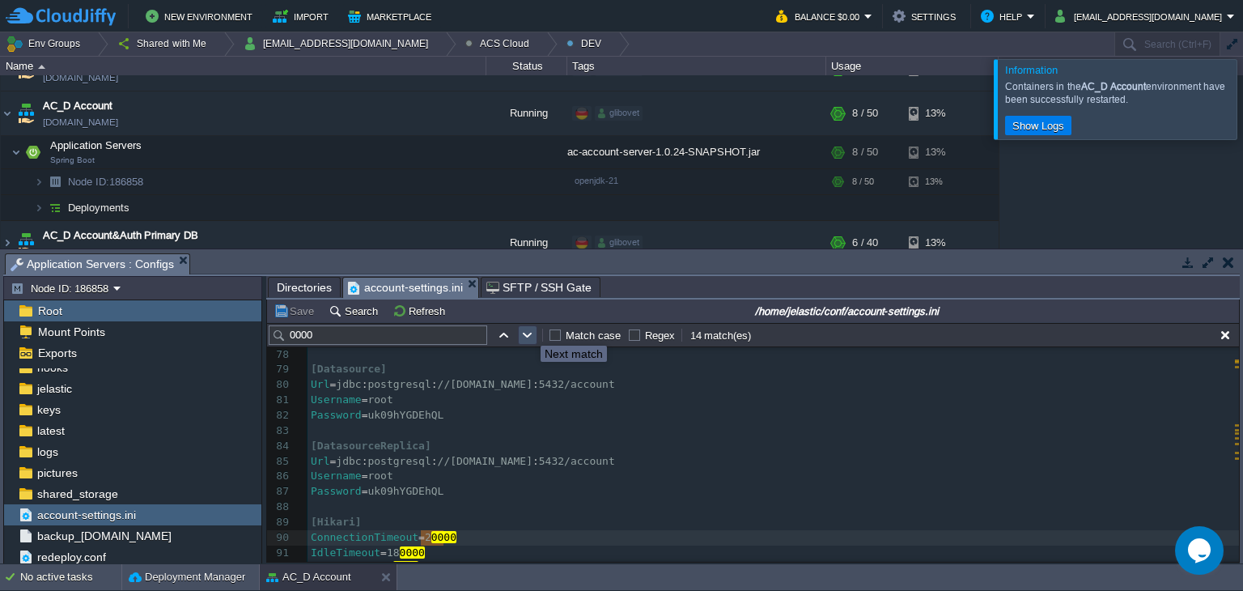
click at [528, 331] on button "button" at bounding box center [527, 335] width 15 height 15
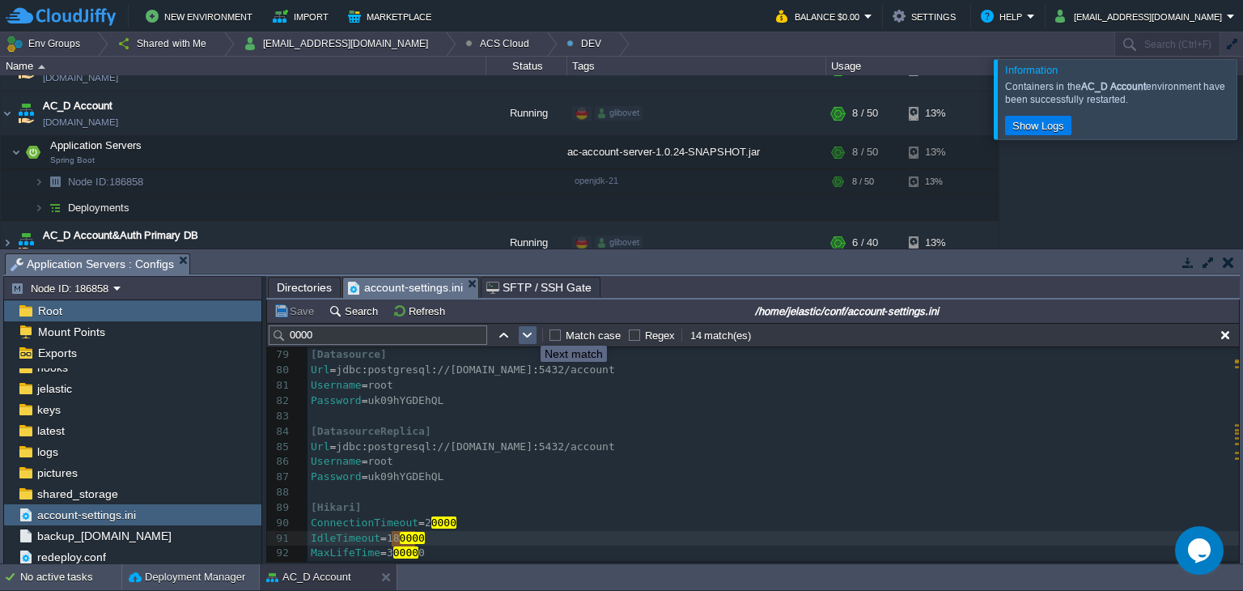
click at [528, 331] on button "button" at bounding box center [527, 335] width 15 height 15
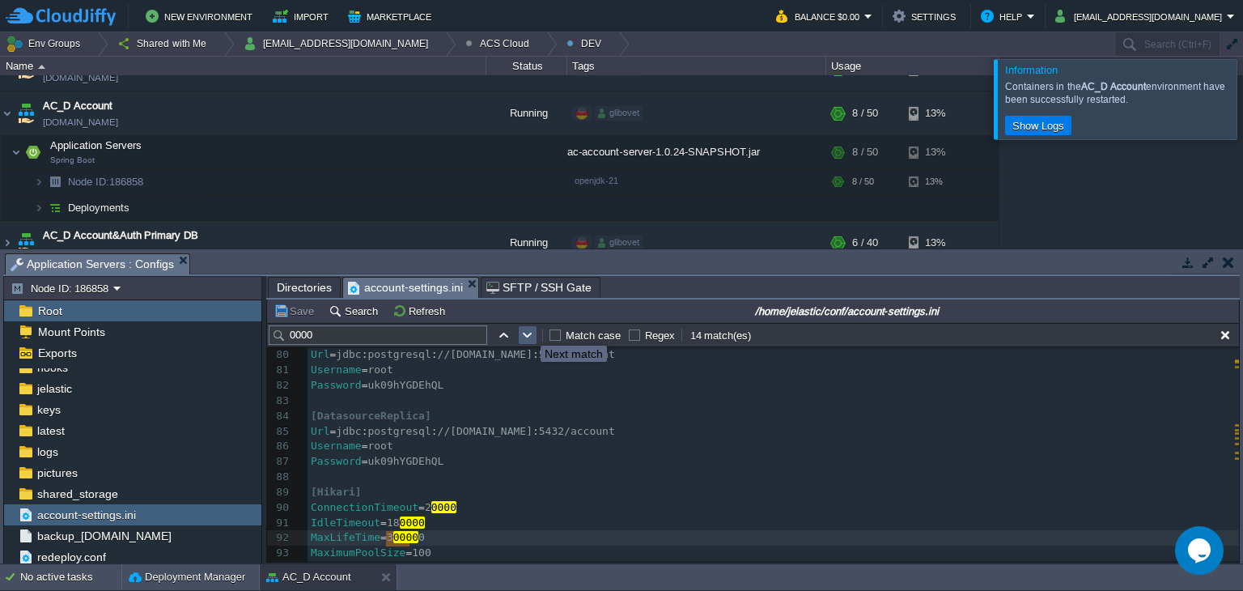
click at [528, 331] on button "button" at bounding box center [527, 335] width 15 height 15
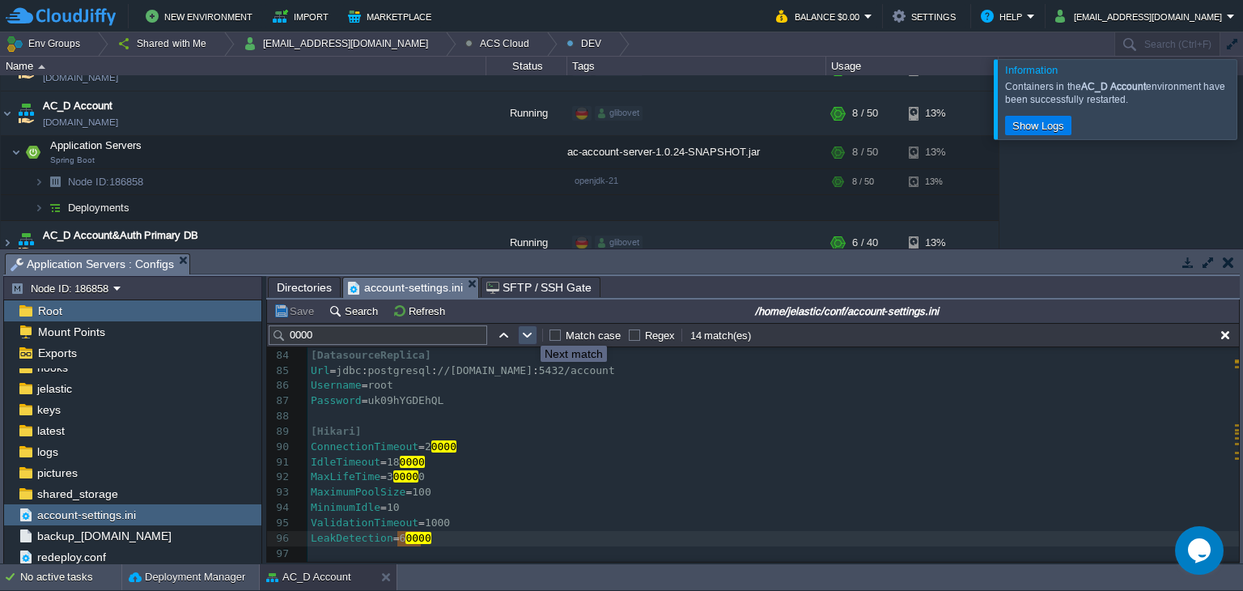
click at [528, 331] on button "button" at bounding box center [527, 335] width 15 height 15
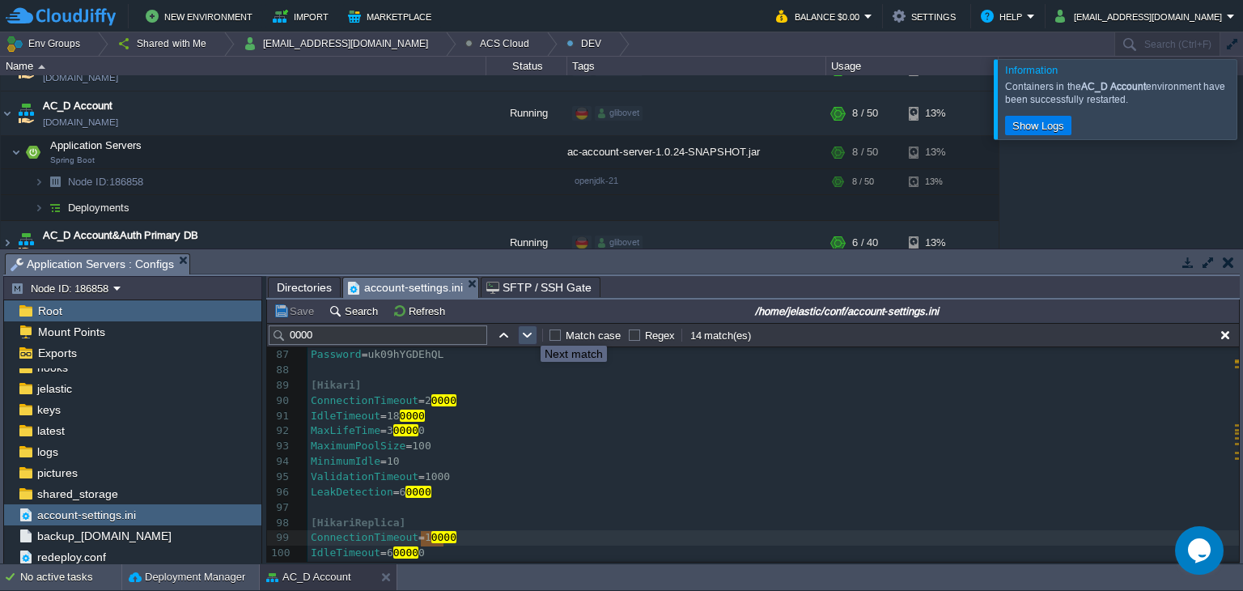
click at [528, 331] on button "button" at bounding box center [527, 335] width 15 height 15
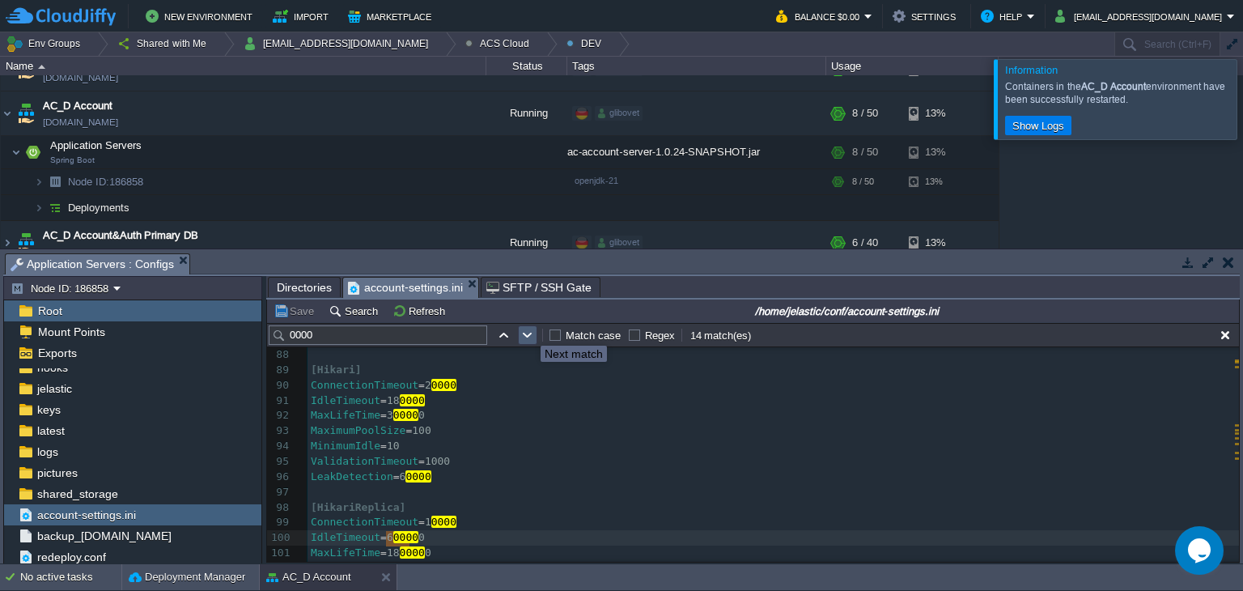
click at [528, 331] on button "button" at bounding box center [527, 335] width 15 height 15
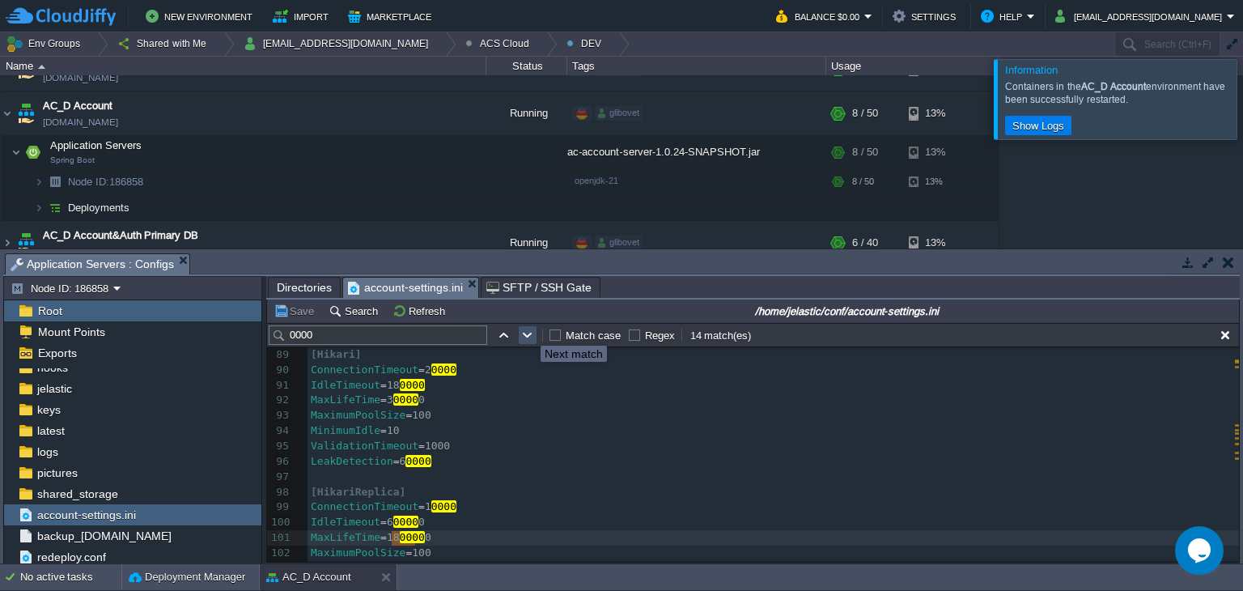
click at [528, 331] on button "button" at bounding box center [527, 335] width 15 height 15
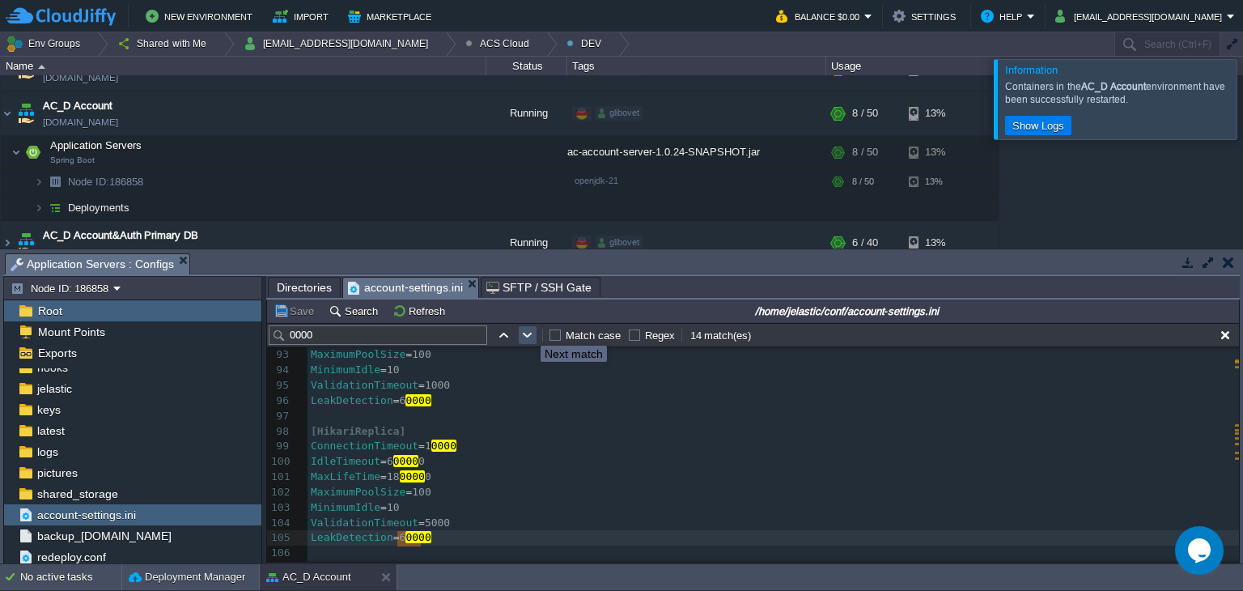
click at [528, 331] on button "button" at bounding box center [527, 335] width 15 height 15
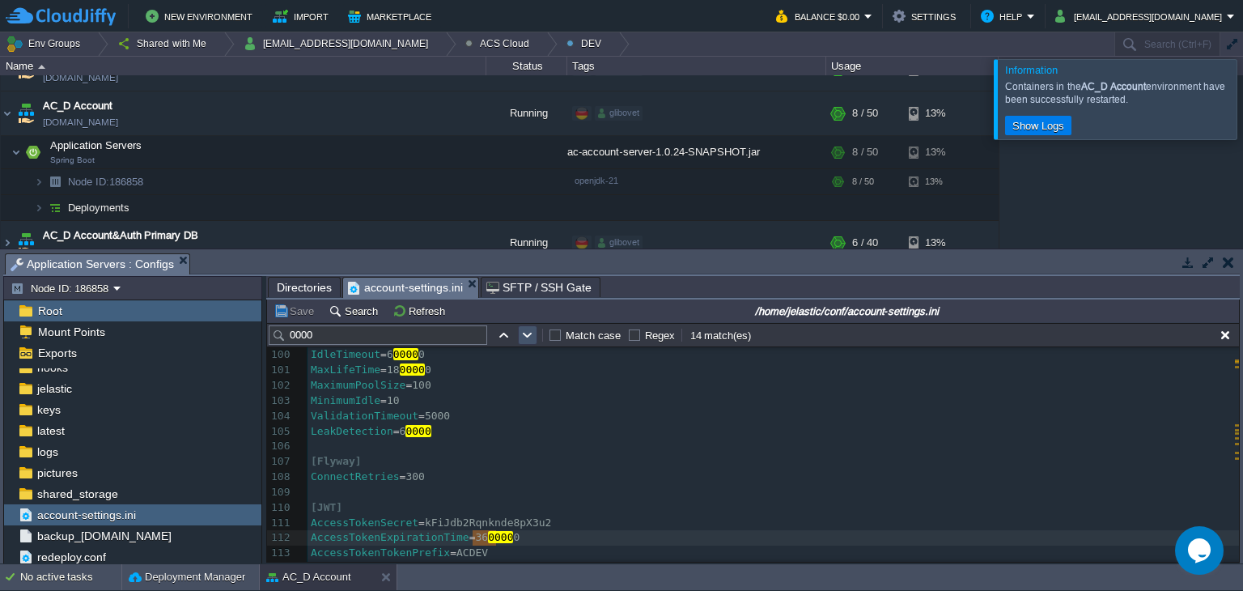
click at [528, 331] on button "button" at bounding box center [527, 335] width 15 height 15
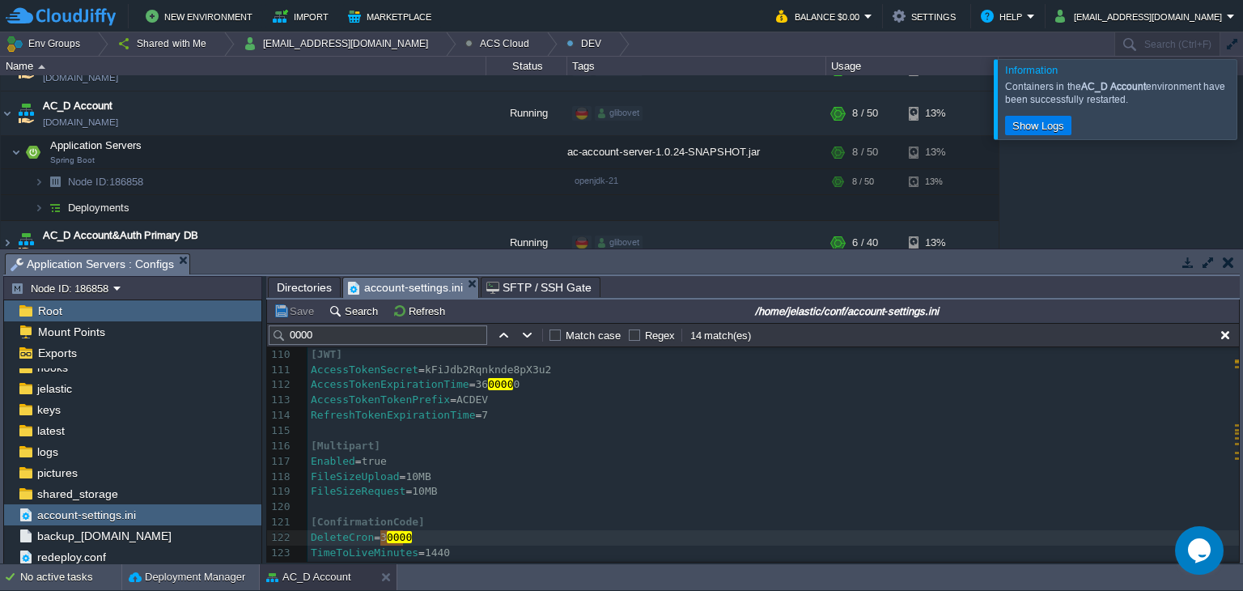
click at [1139, 213] on div "AC Dev&Prod Shared Storage [DOMAIN_NAME] Running glibovet ../Prometheus ../STAG…" at bounding box center [621, 161] width 1243 height 173
